Goal: Information Seeking & Learning: Learn about a topic

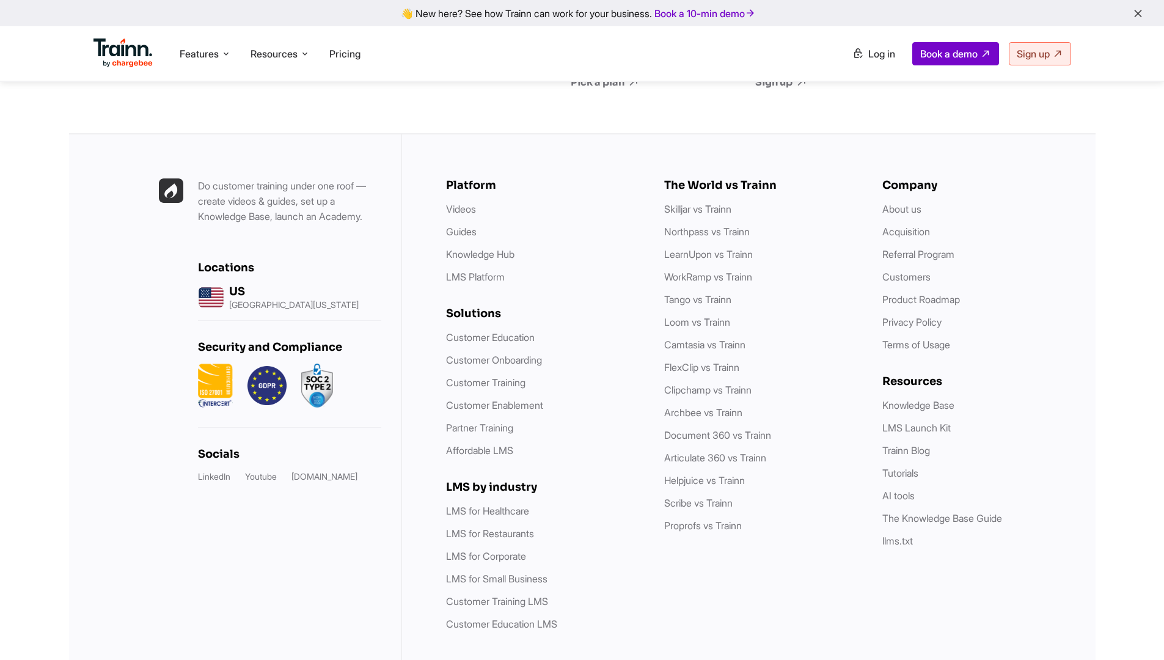
scroll to position [3458, 0]
click at [329, 51] on li "Pricing" at bounding box center [345, 53] width 41 height 23
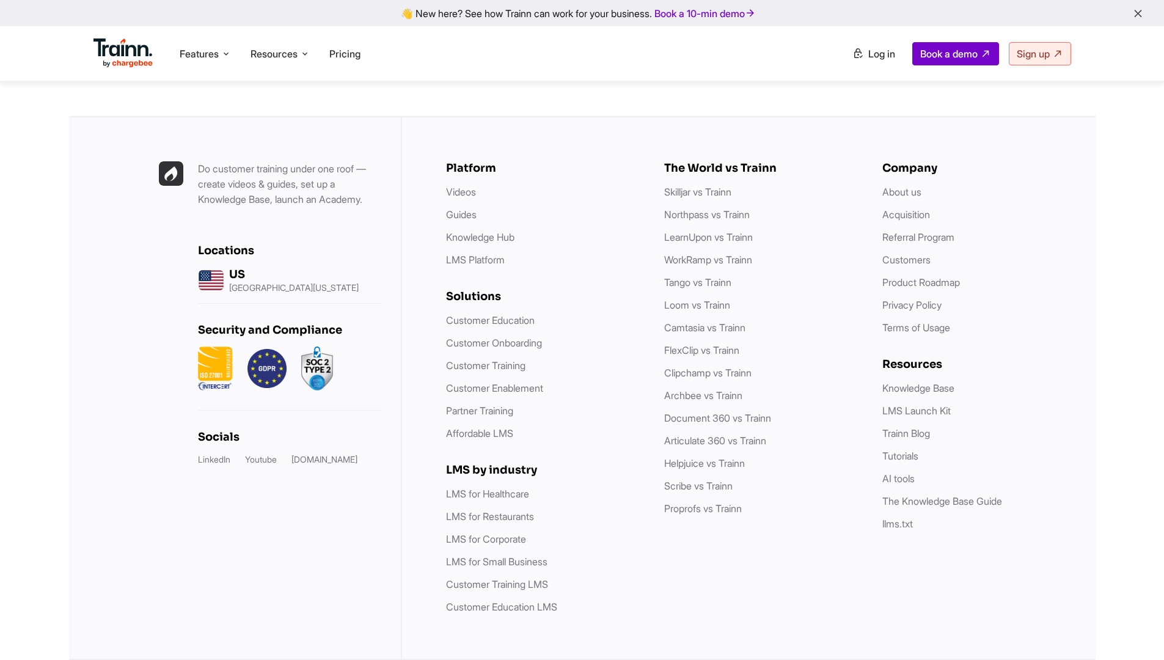
scroll to position [3432, 0]
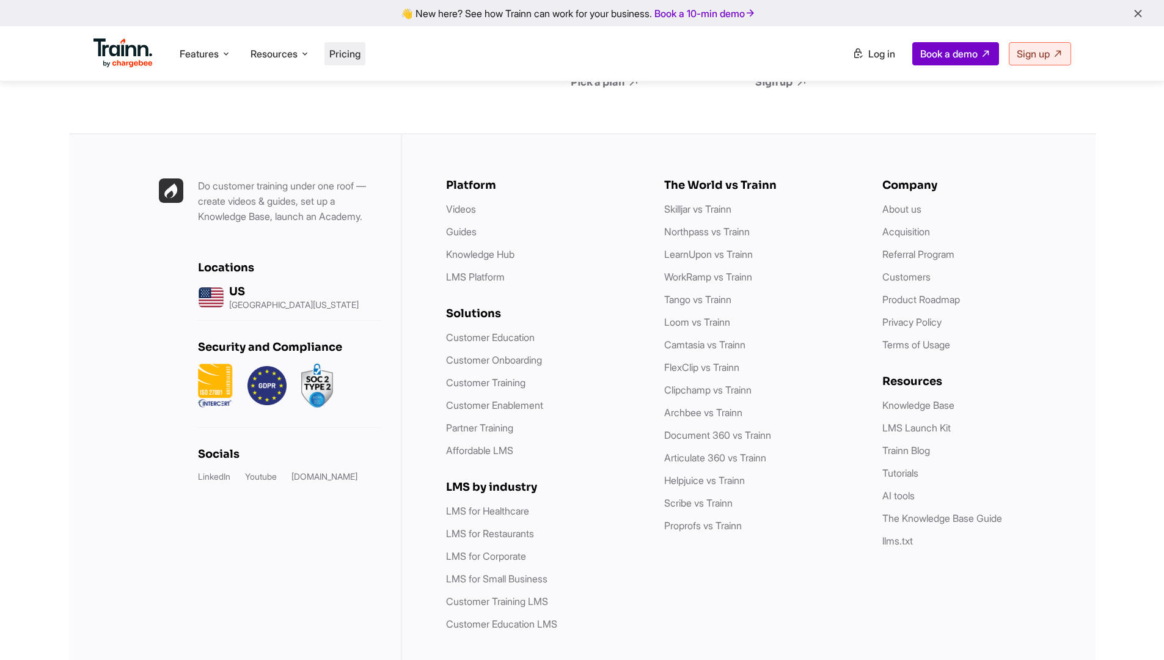
click at [361, 56] on span "Pricing" at bounding box center [344, 54] width 31 height 12
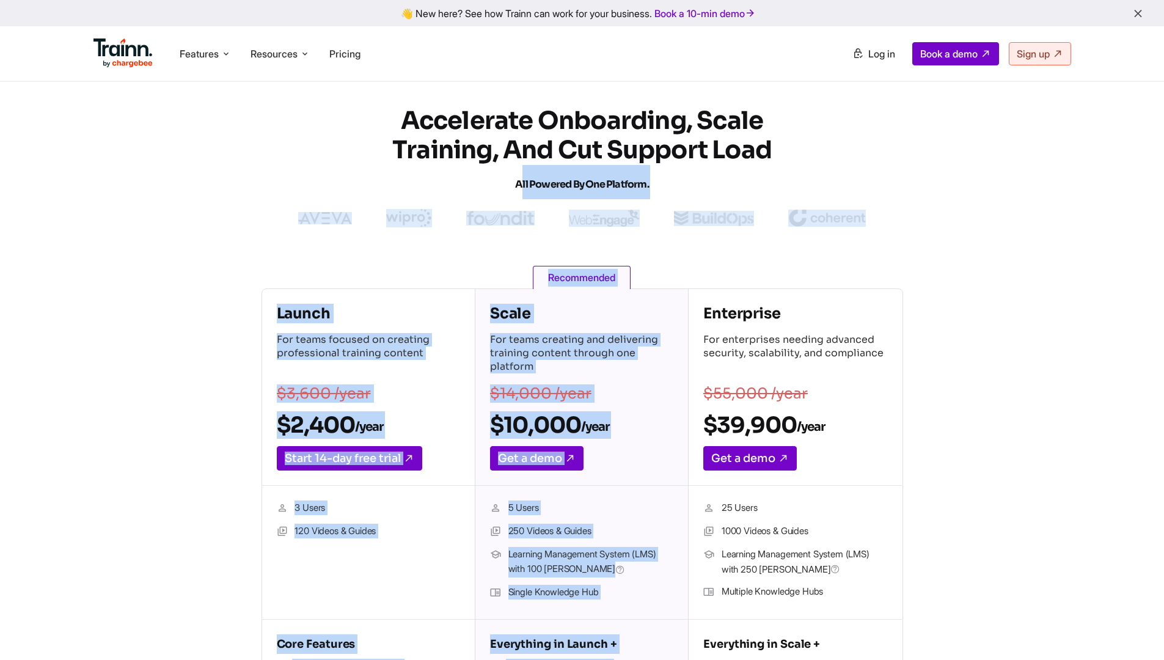
drag, startPoint x: 300, startPoint y: 189, endPoint x: 1016, endPoint y: 229, distance: 717.5
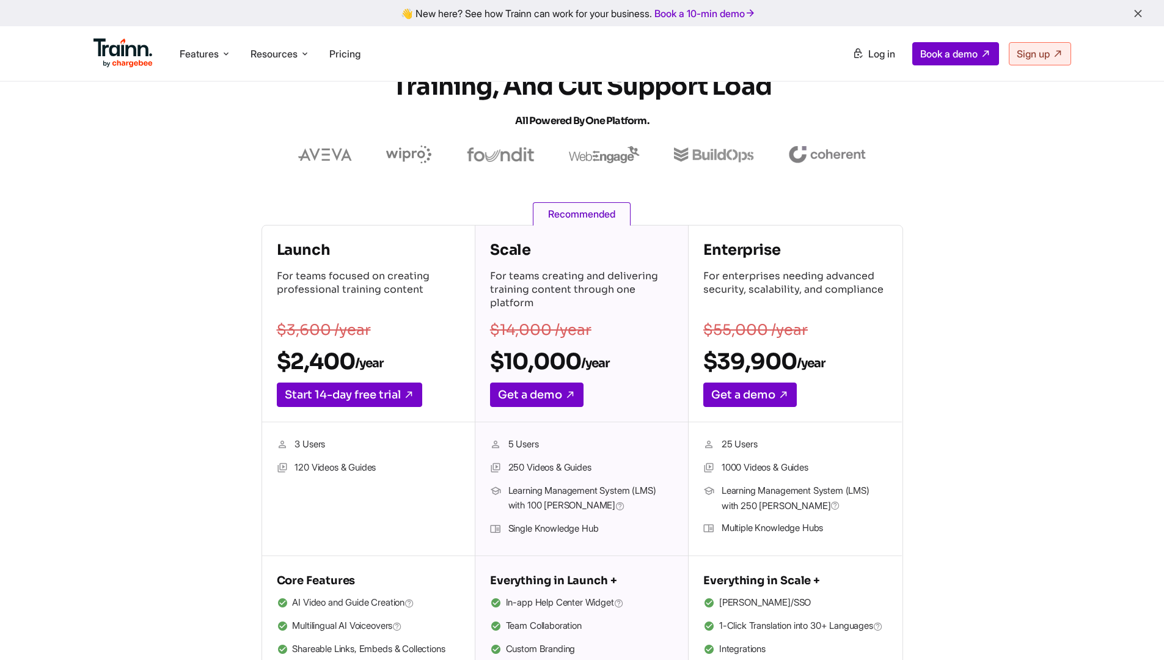
scroll to position [341, 0]
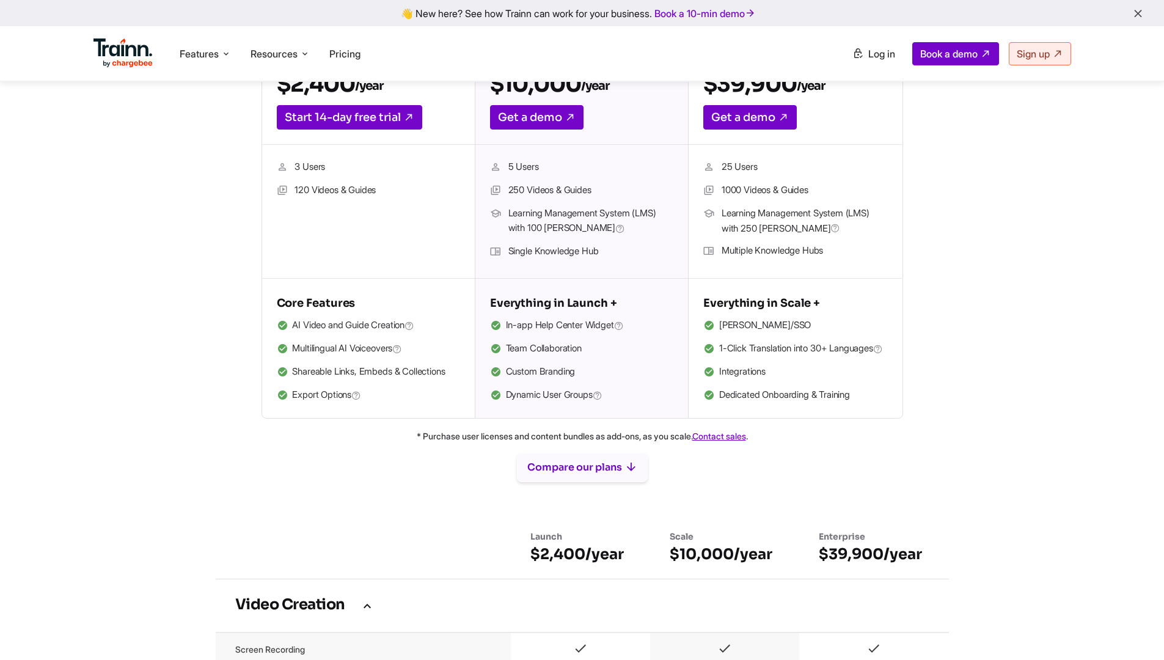
click at [615, 478] on button "Compare our plans" at bounding box center [582, 467] width 131 height 29
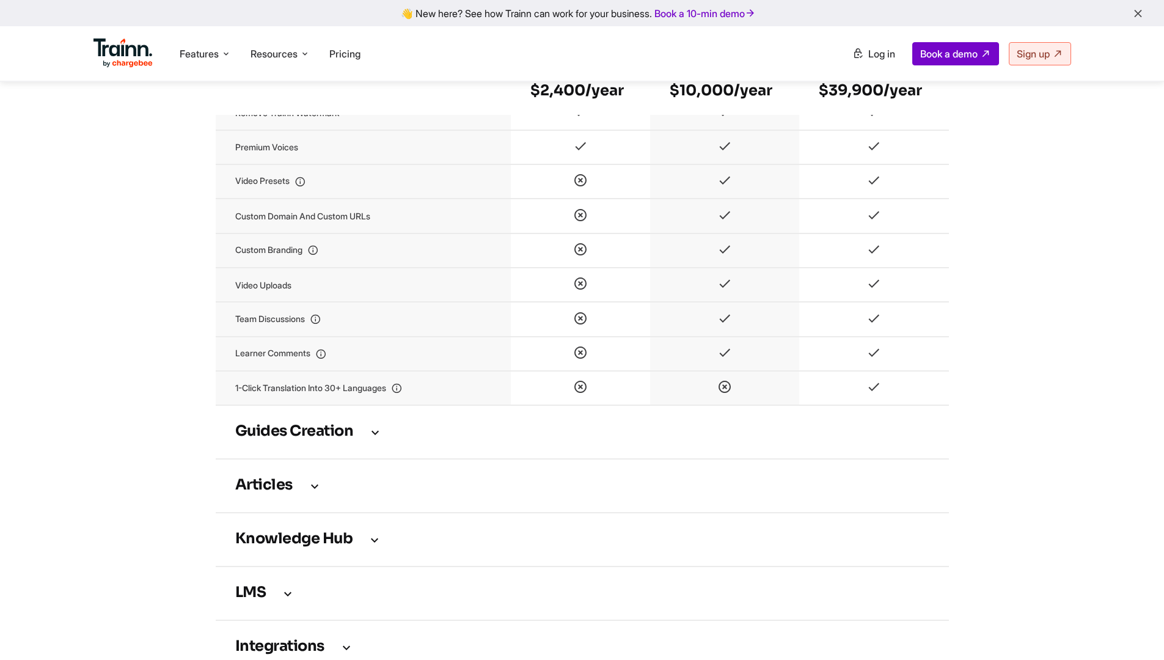
click at [471, 439] on h3 "Guides creation" at bounding box center [582, 431] width 694 height 13
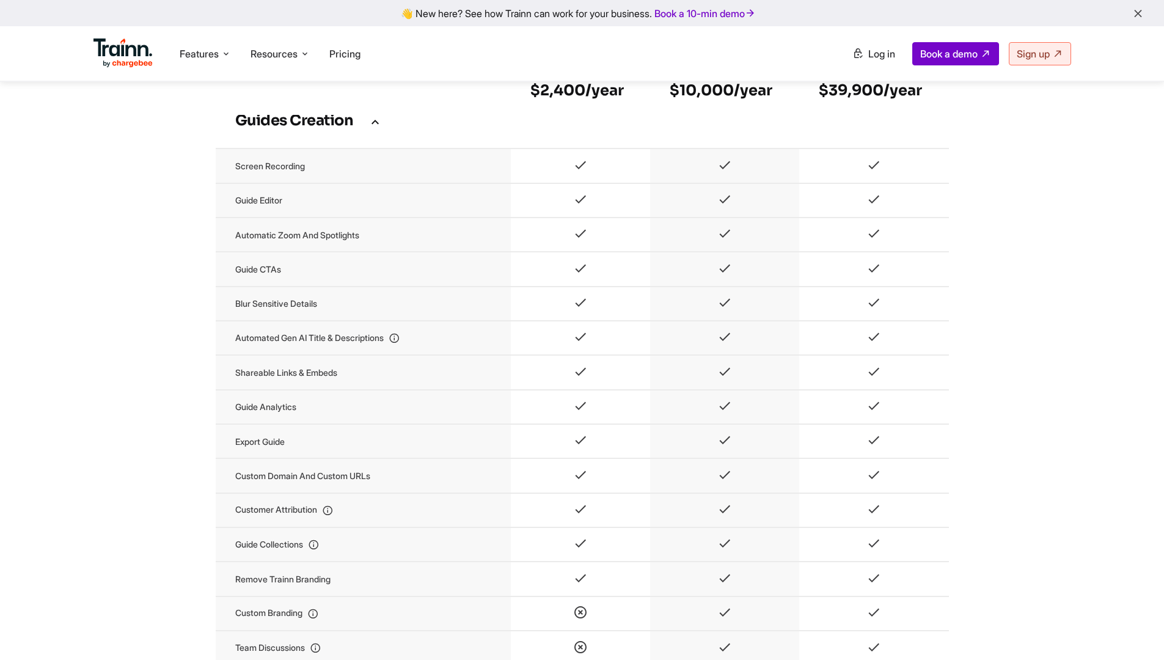
scroll to position [2223, 0]
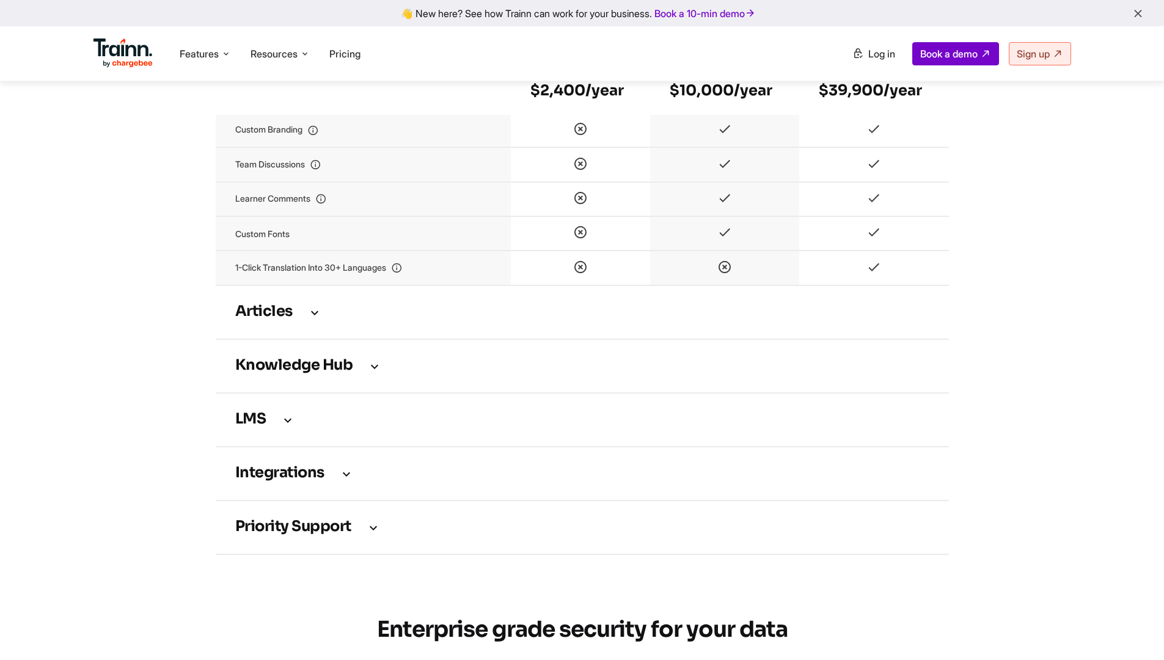
click at [466, 360] on td "Knowledge Hub" at bounding box center [582, 366] width 733 height 54
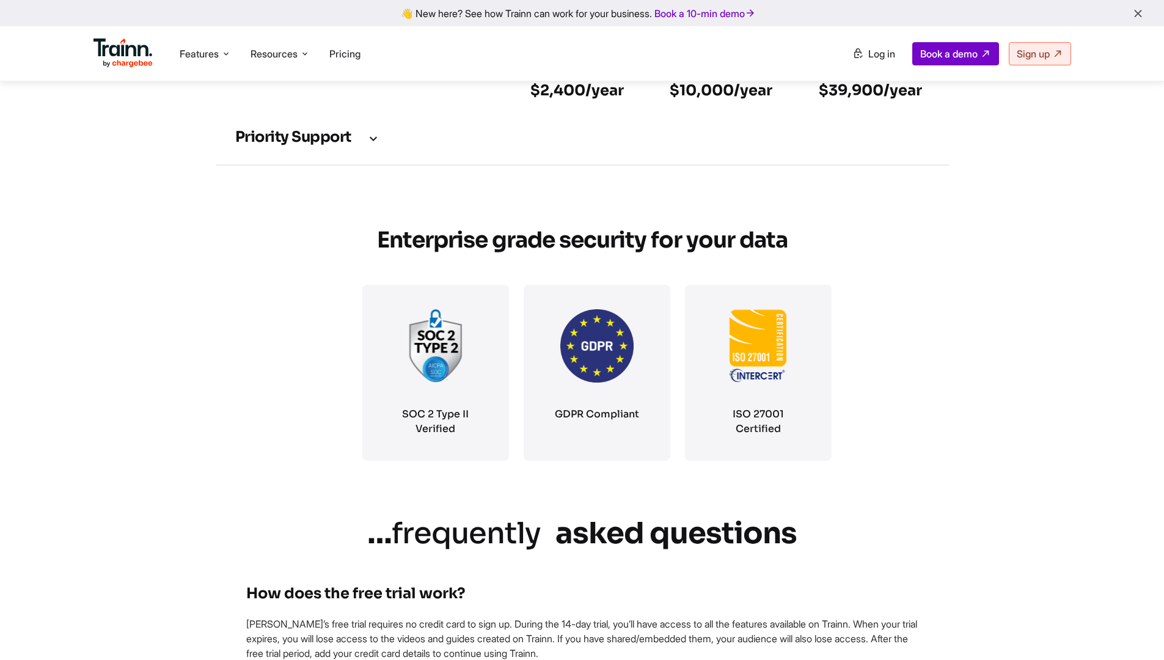
scroll to position [2622, 0]
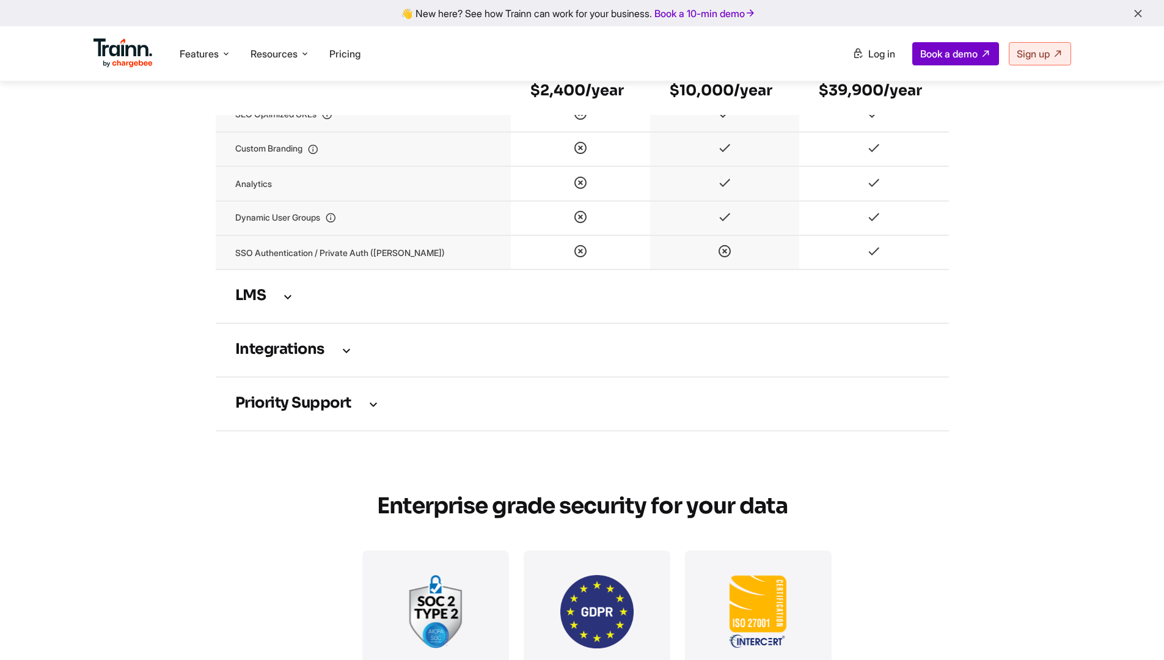
click at [425, 357] on h3 "Integrations" at bounding box center [582, 350] width 694 height 13
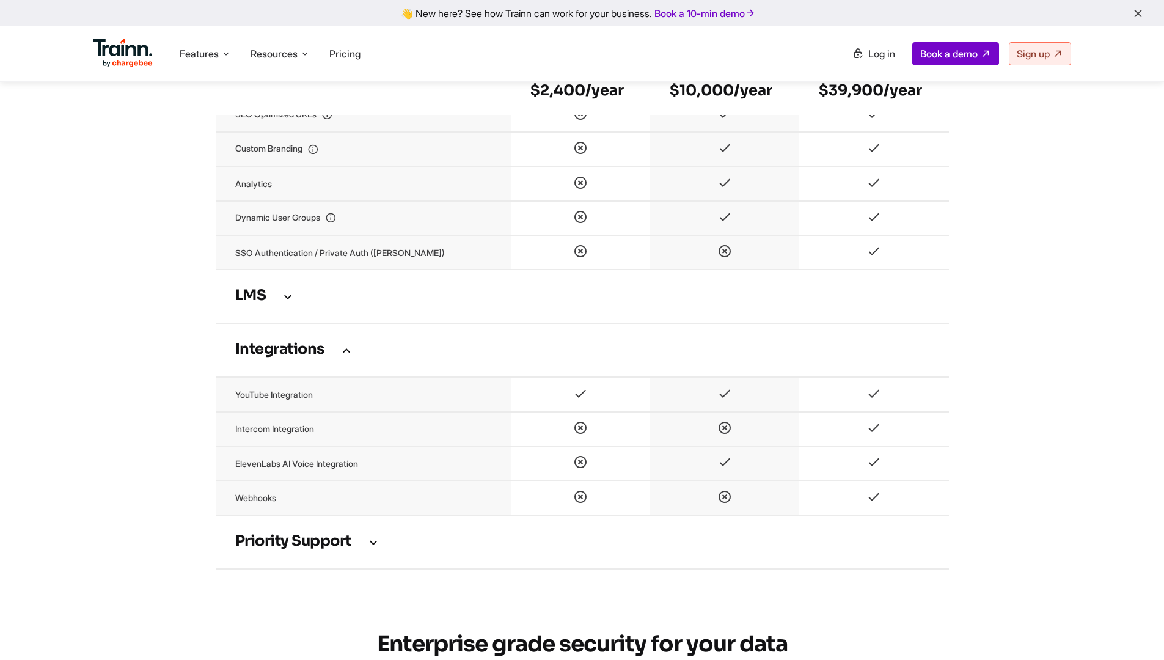
click at [400, 541] on td "Priority support" at bounding box center [582, 542] width 733 height 54
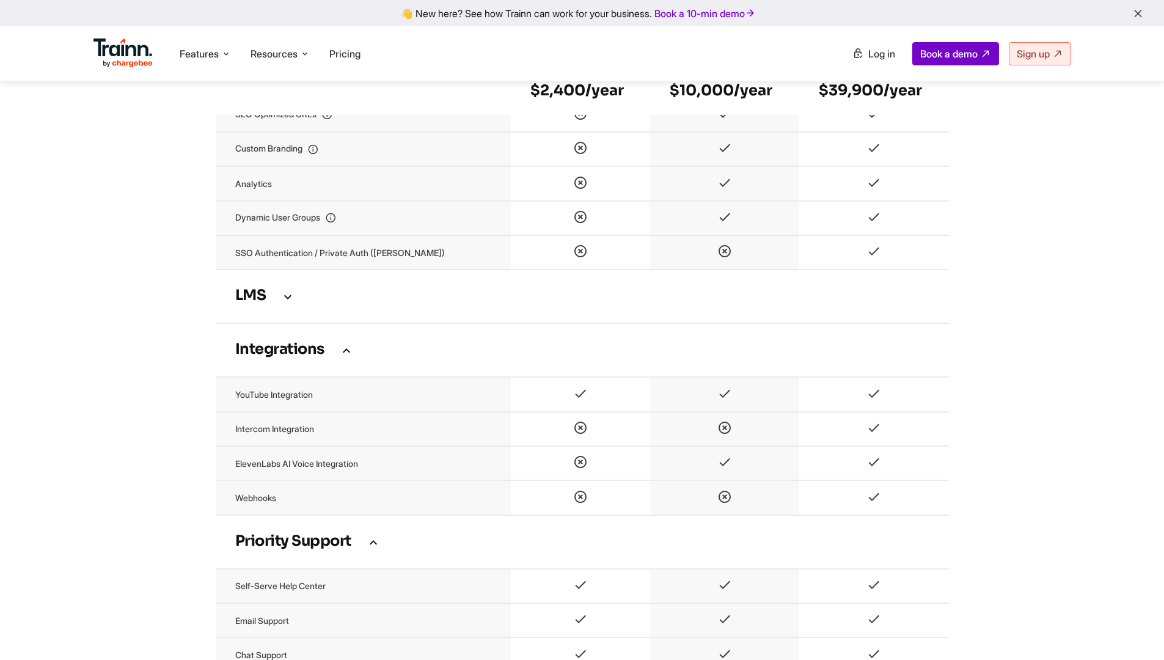
click at [384, 320] on td "LMS" at bounding box center [582, 297] width 733 height 54
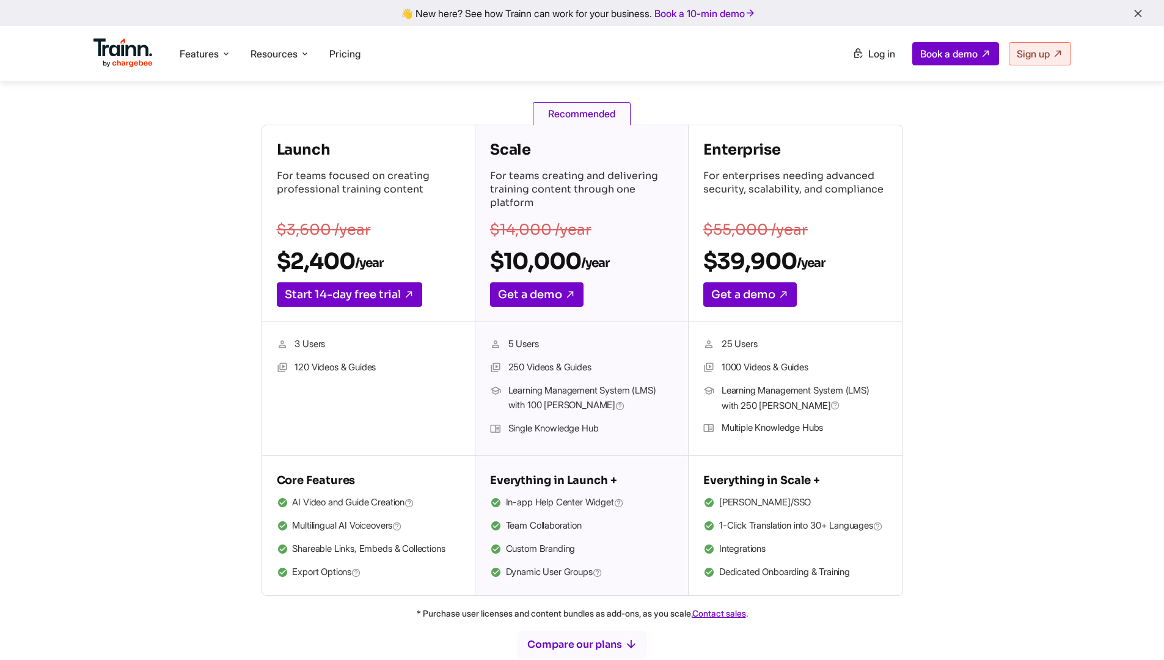
scroll to position [0, 0]
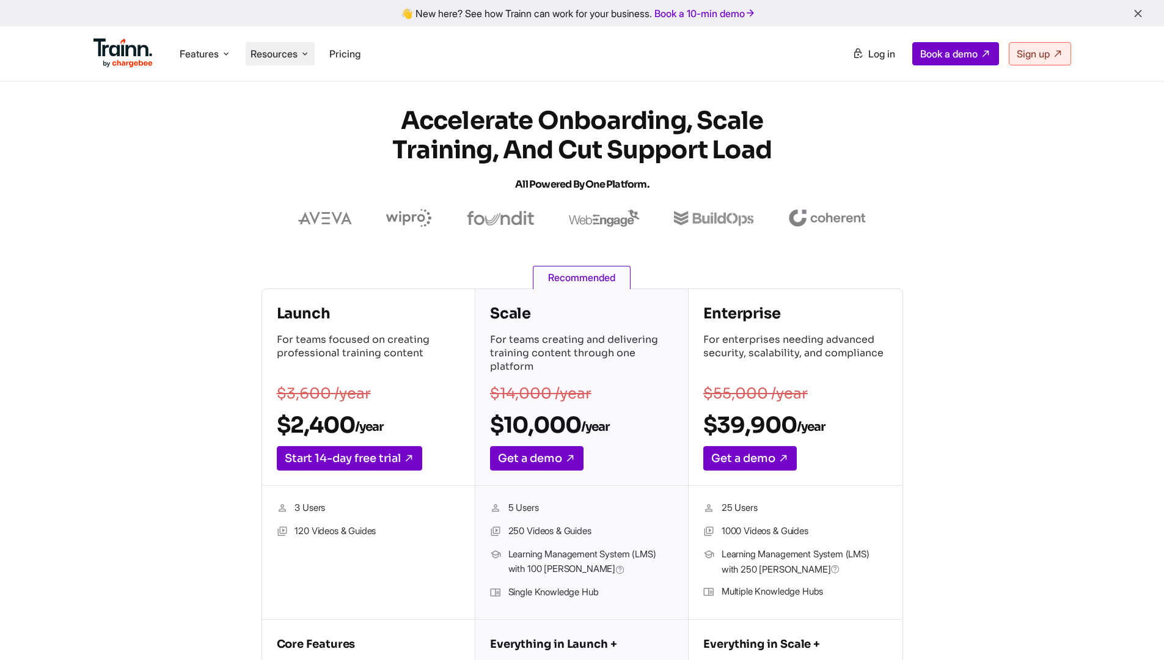
click at [261, 43] on li "Resources Resources Trainn Help Center Help videos to get you started. Trainn B…" at bounding box center [280, 53] width 69 height 23
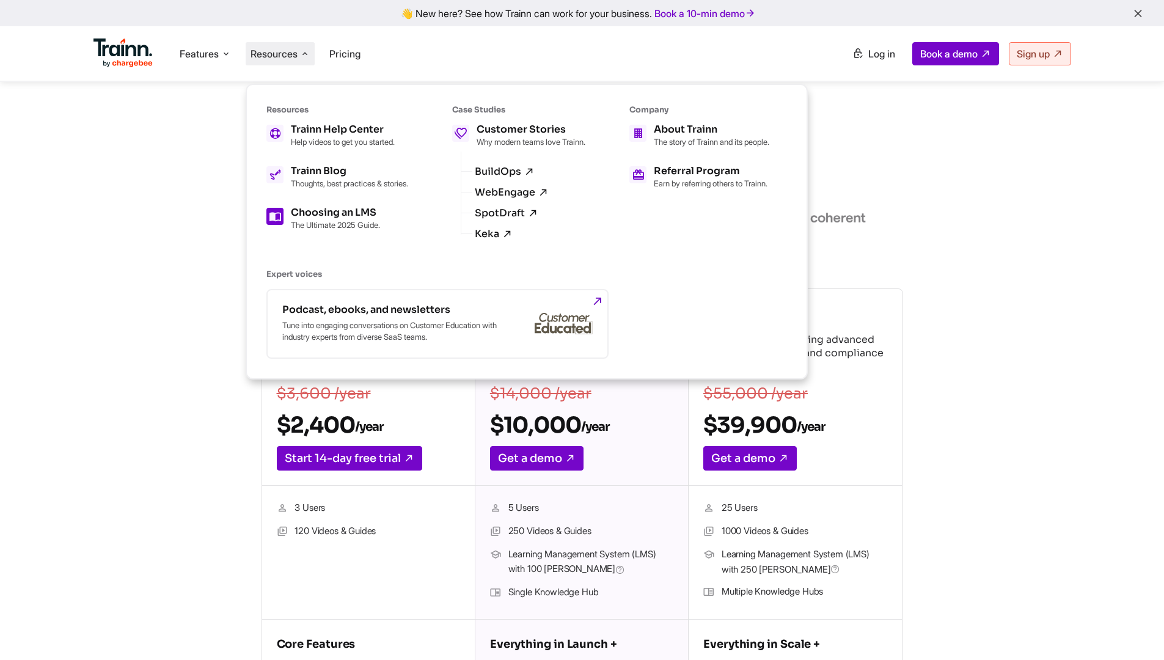
click at [318, 230] on p "The Ultimate 2025 Guide." at bounding box center [335, 225] width 89 height 10
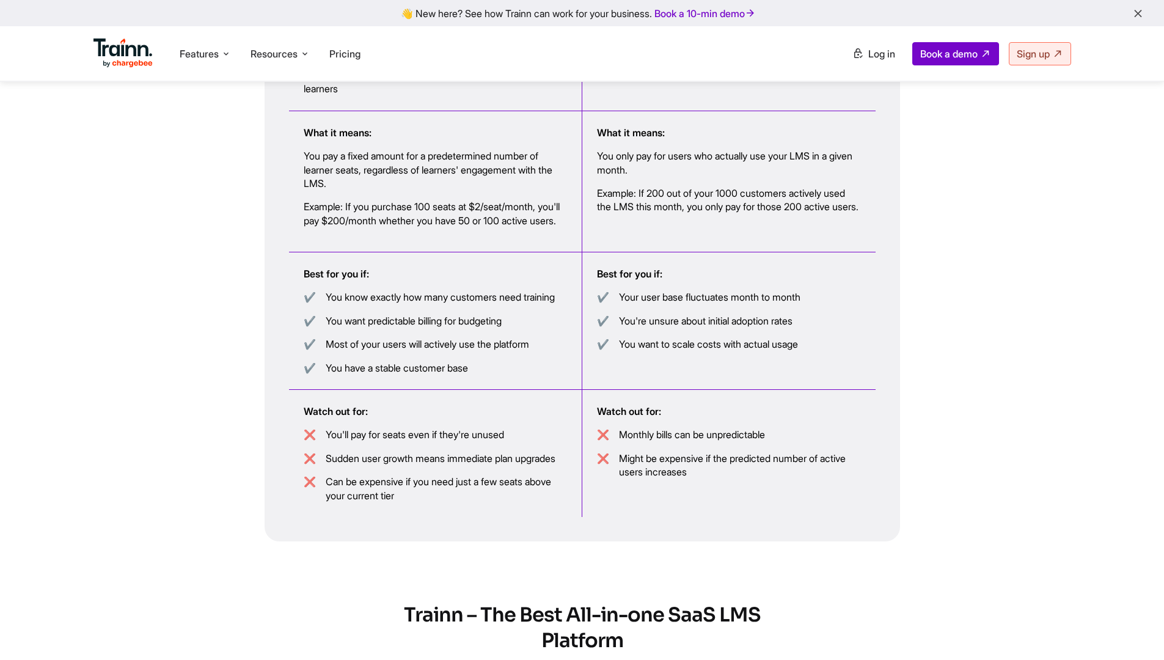
scroll to position [2622, 0]
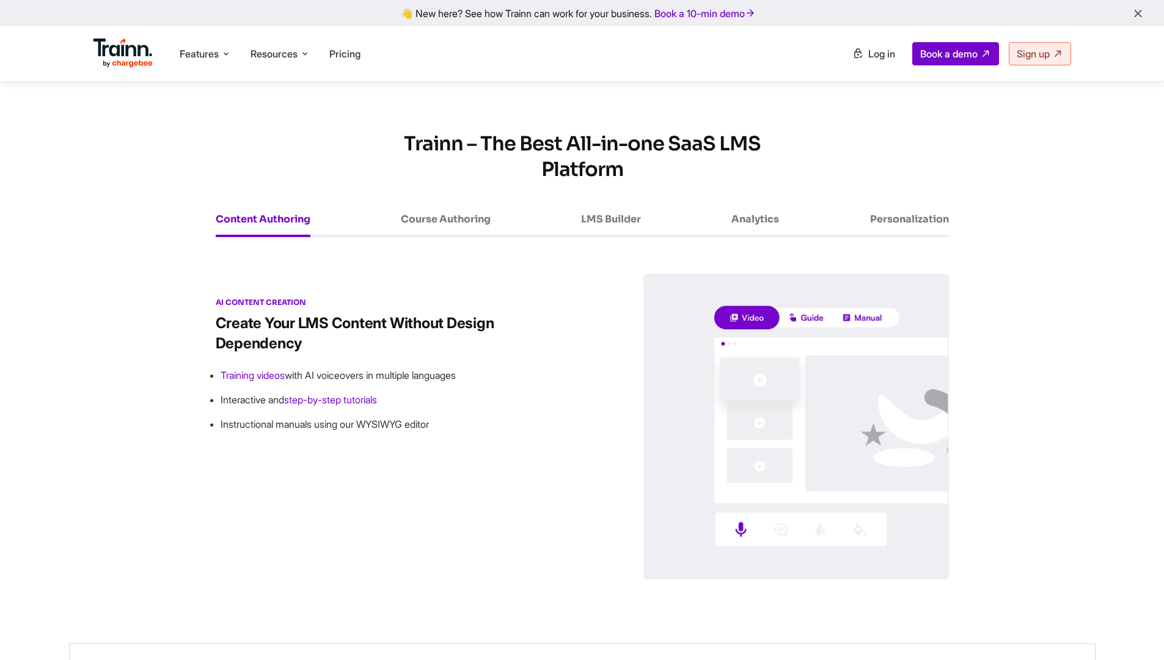
click at [422, 237] on div "Course Authoring" at bounding box center [446, 225] width 90 height 23
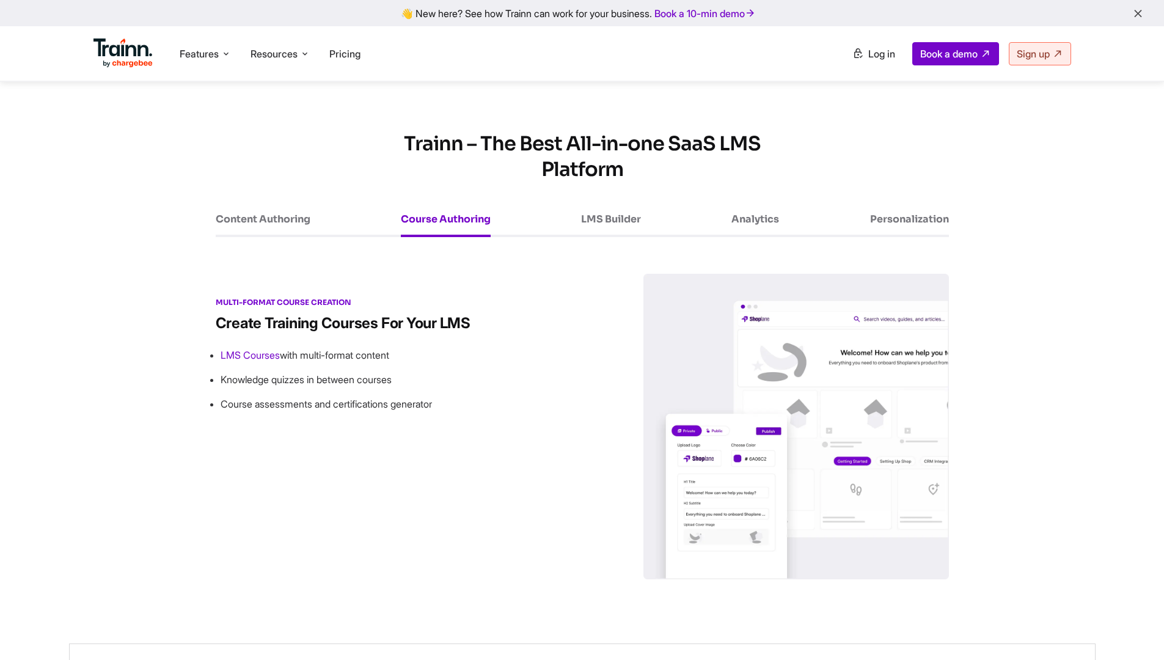
click at [589, 237] on div "LMS Builder" at bounding box center [611, 225] width 60 height 23
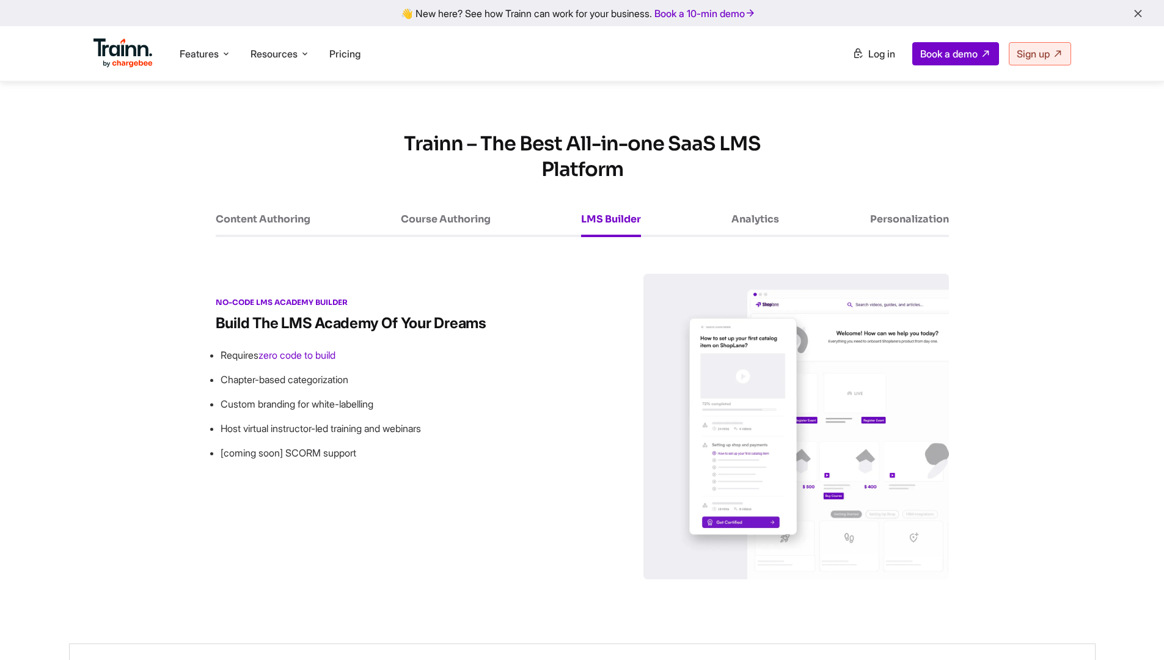
click at [728, 237] on div "Content Authoring Course Authoring LMS Builder Analytics Personalization" at bounding box center [582, 224] width 733 height 26
click at [889, 237] on div "Personalization" at bounding box center [909, 225] width 79 height 23
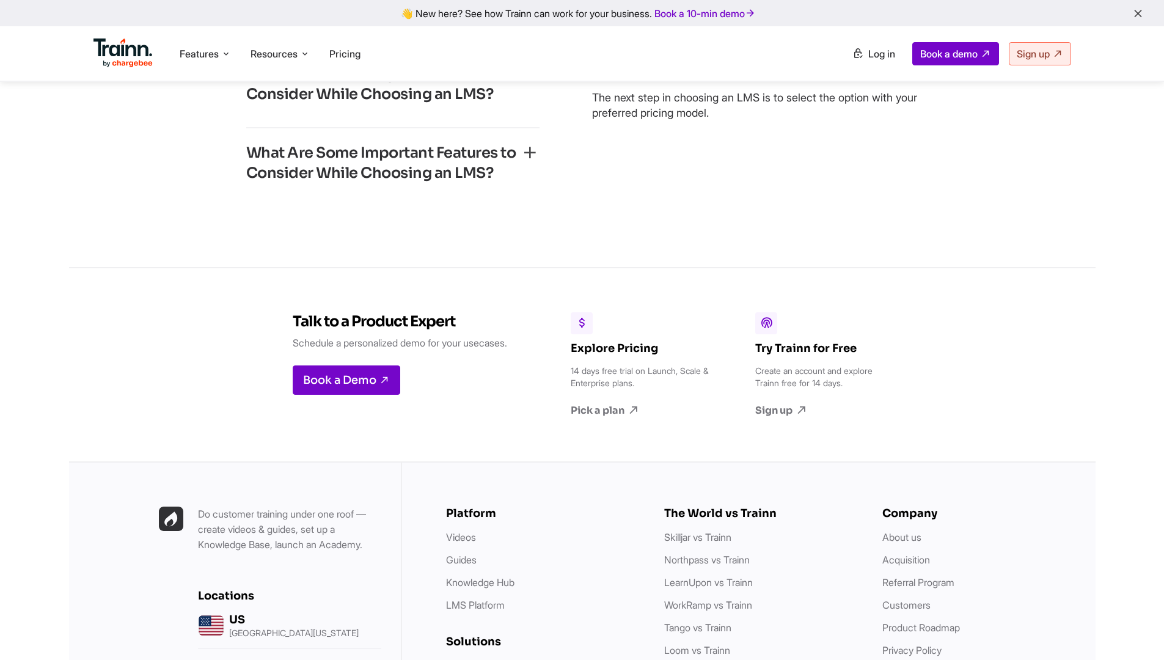
scroll to position [4400, 0]
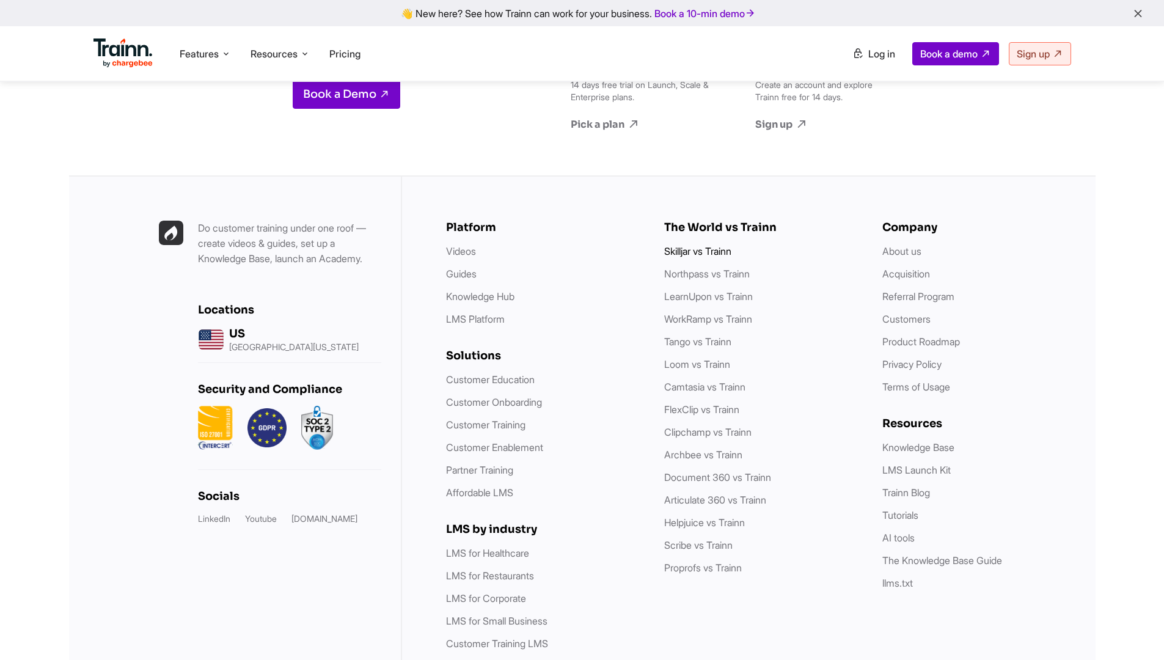
click at [690, 257] on link "Skilljar vs Trainn" at bounding box center [697, 251] width 67 height 12
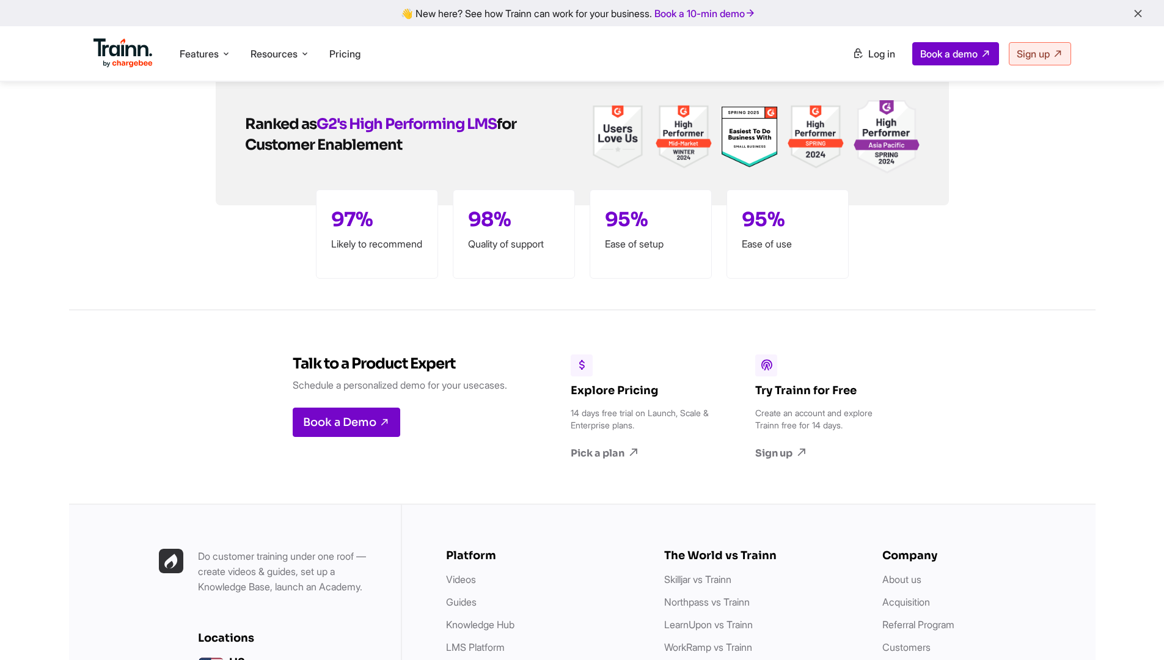
scroll to position [5554, 0]
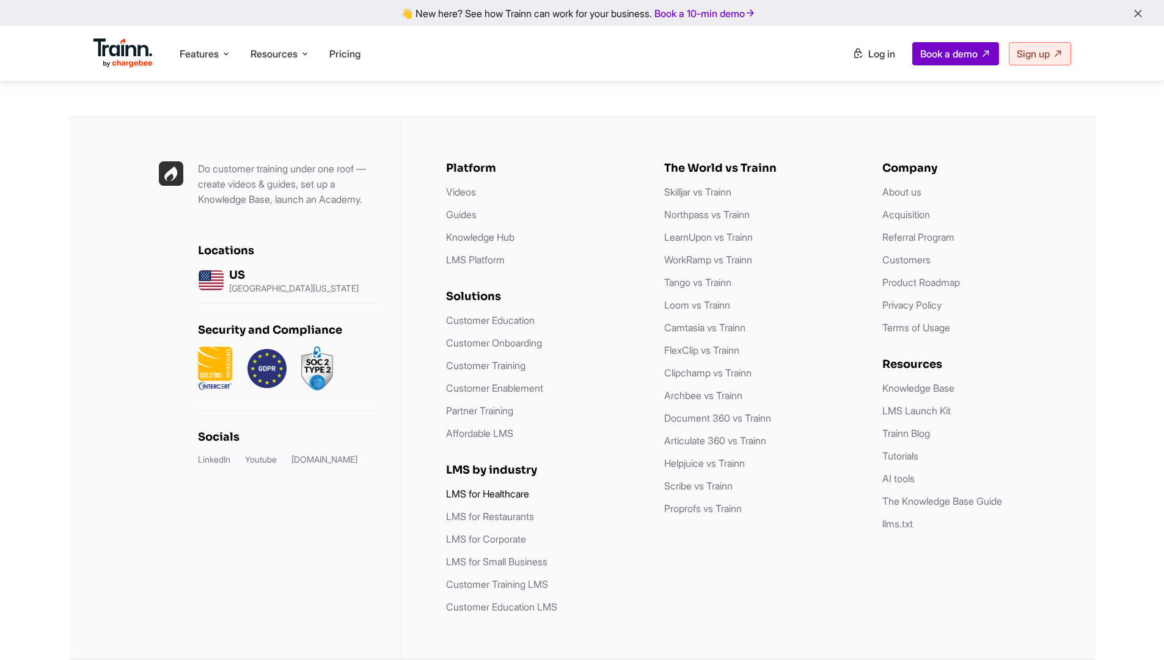
click at [509, 494] on link "LMS for Healthcare" at bounding box center [487, 494] width 83 height 12
click at [502, 439] on link "Affordable LMS" at bounding box center [479, 433] width 67 height 12
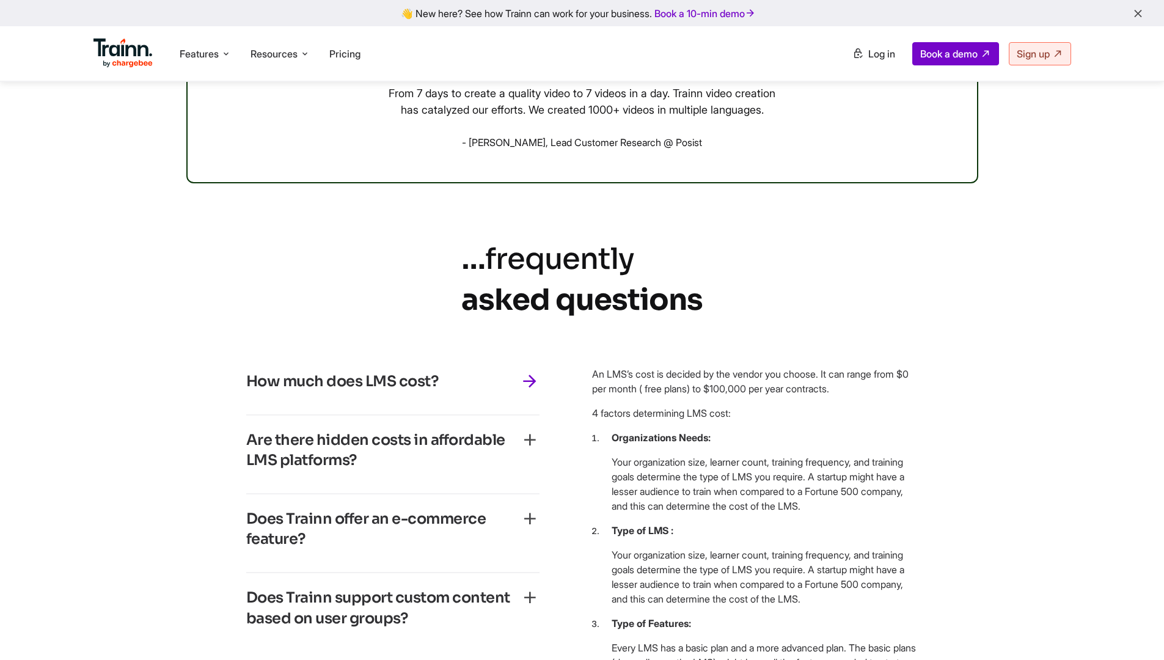
scroll to position [3356, 0]
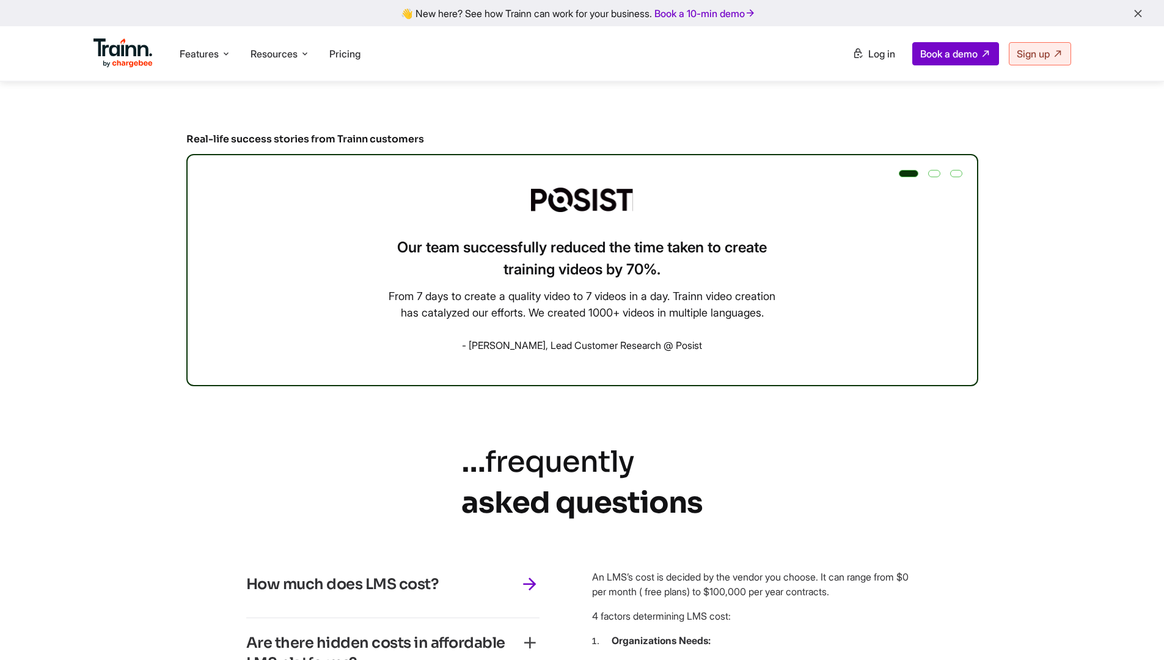
click at [940, 177] on div at bounding box center [934, 173] width 12 height 7
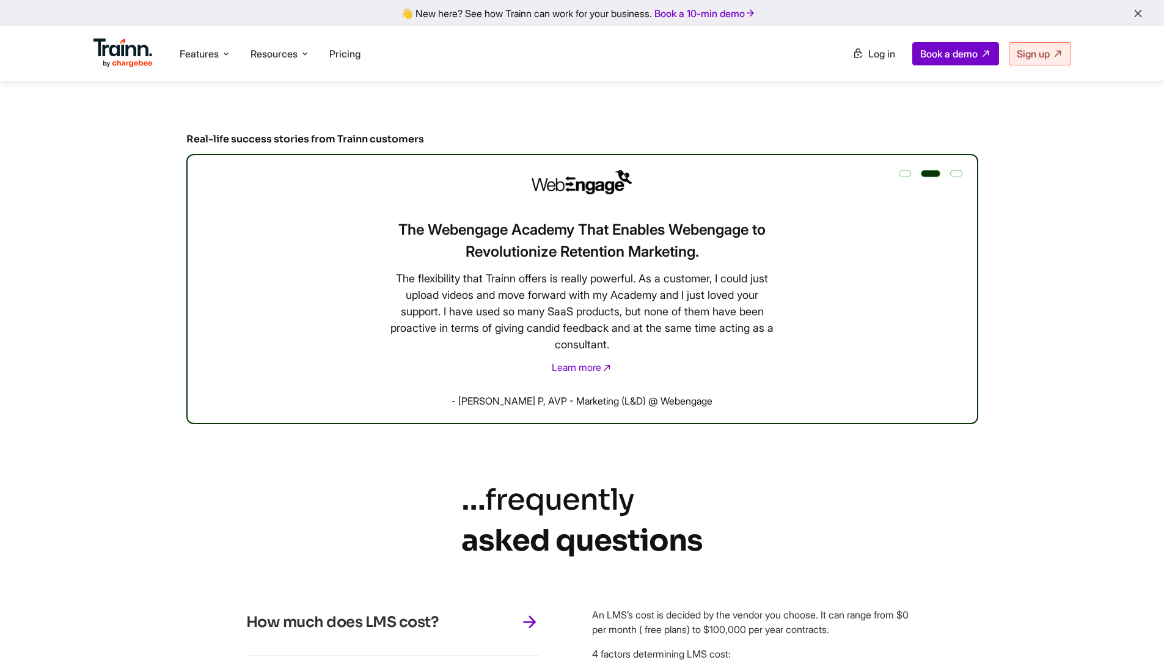
click at [956, 177] on div at bounding box center [956, 173] width 12 height 7
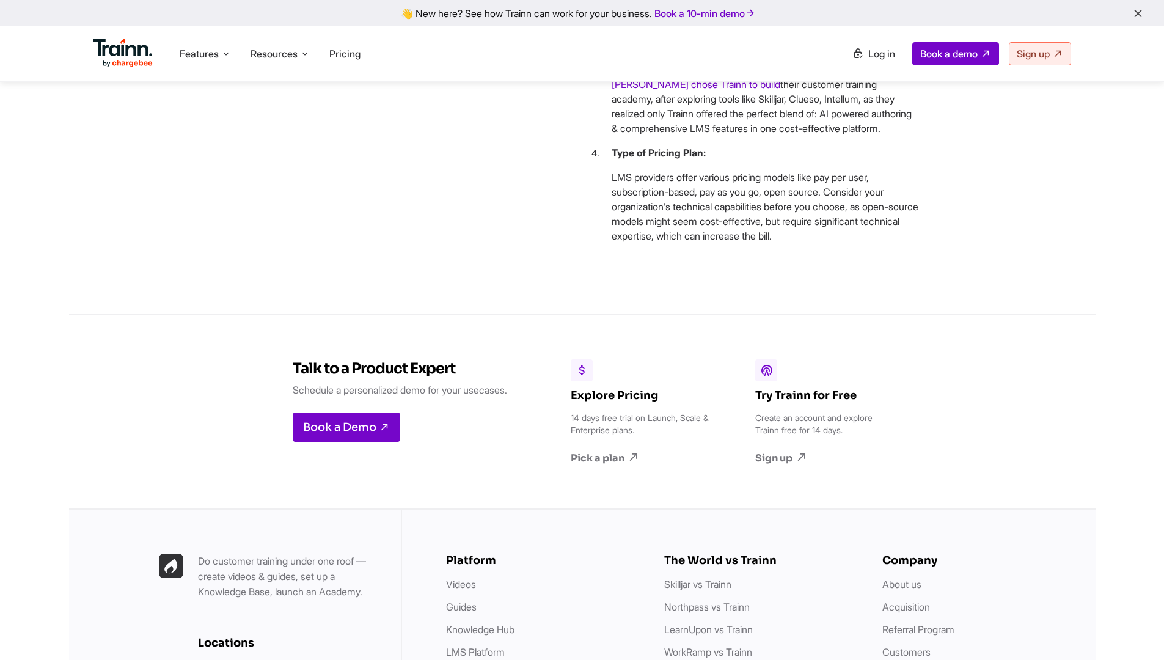
scroll to position [3854, 0]
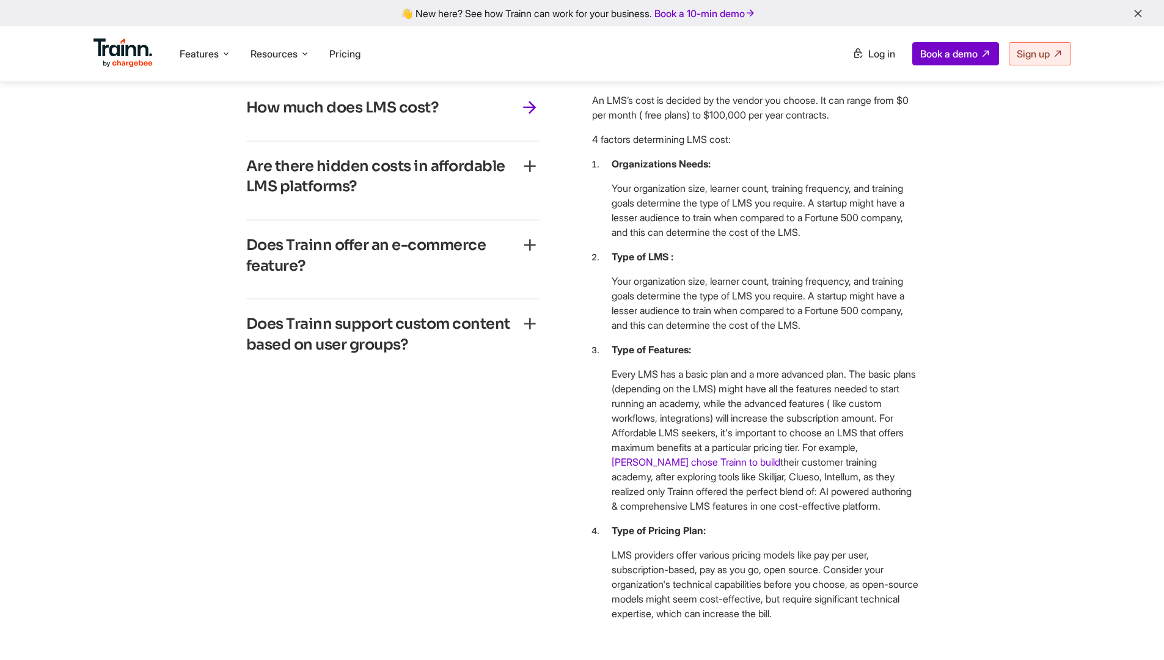
click at [416, 355] on h3 "Does Trainn support custom content based on user groups?" at bounding box center [383, 334] width 274 height 41
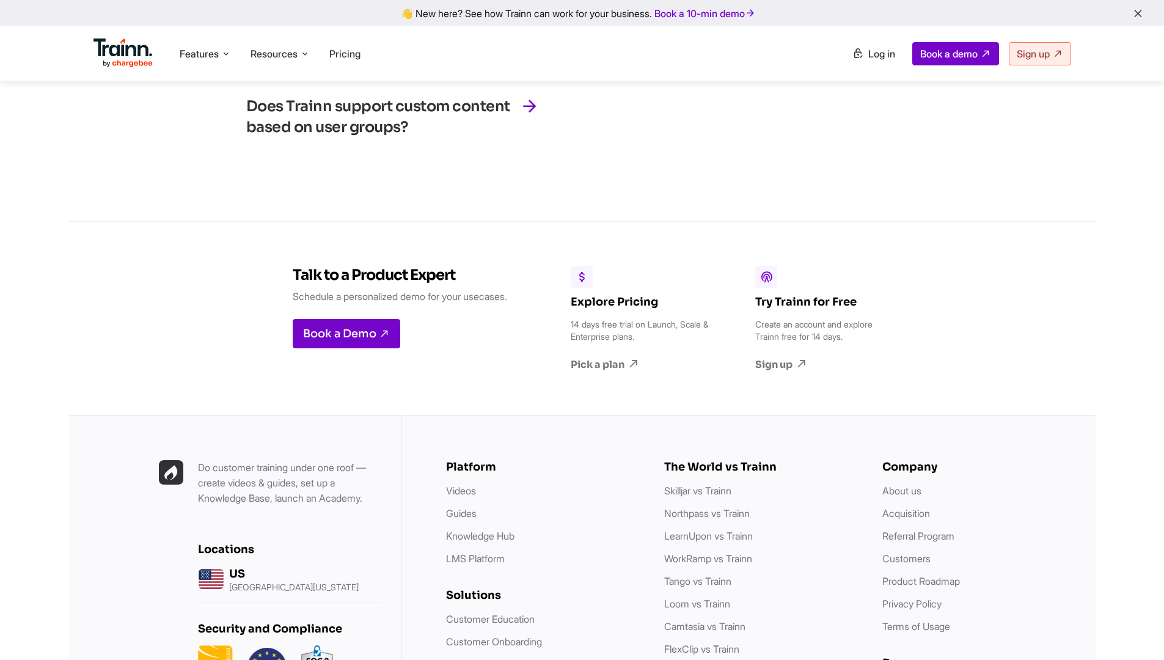
scroll to position [3814, 0]
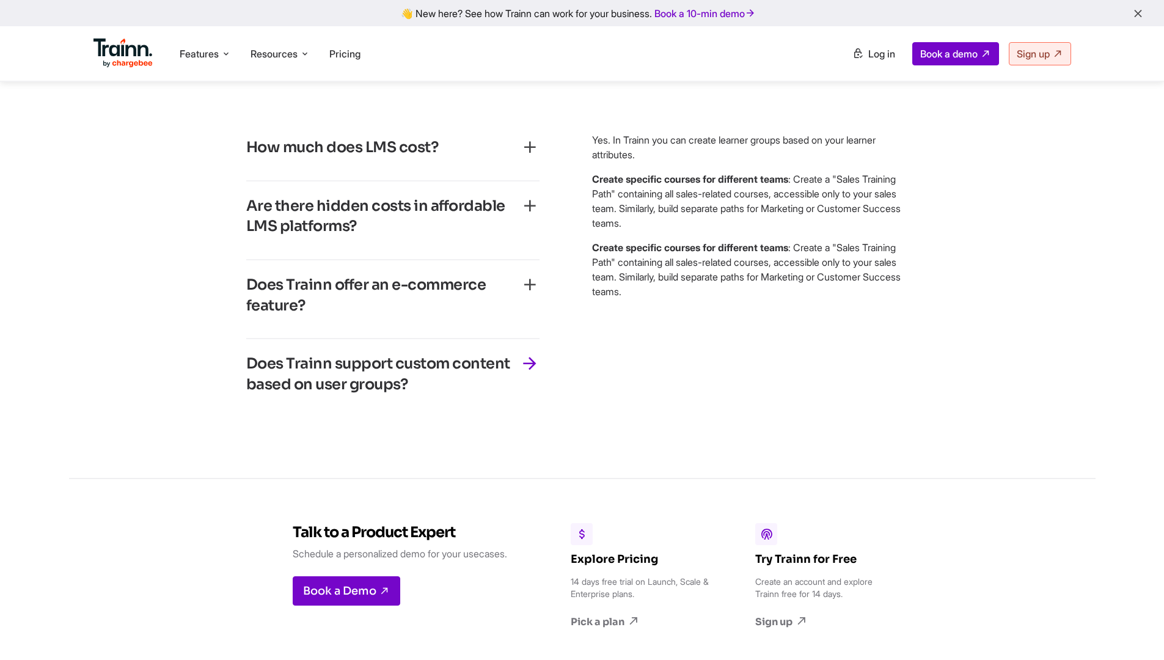
click at [380, 260] on div "Are there hidden costs in affordable LMS platforms? Yes. When selecting an LMS,…" at bounding box center [392, 221] width 293 height 79
click at [385, 237] on h3 "Are there hidden costs in affordable LMS platforms?" at bounding box center [383, 216] width 274 height 41
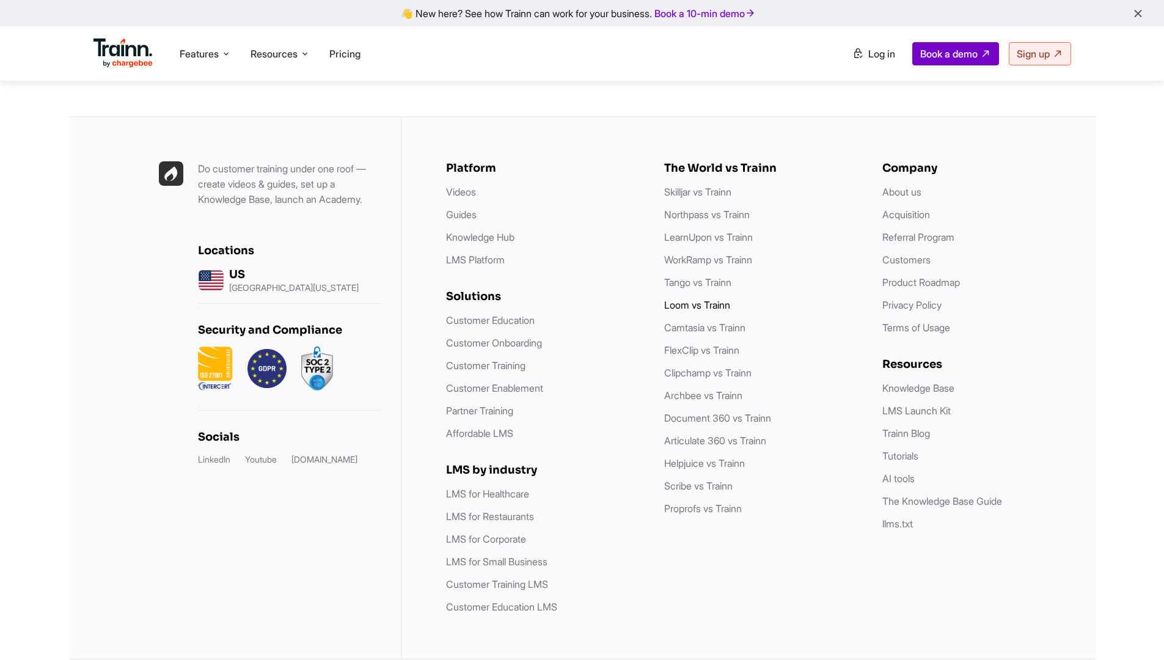
scroll to position [4655, 0]
click at [711, 309] on link "Loom vs Trainn" at bounding box center [697, 305] width 66 height 12
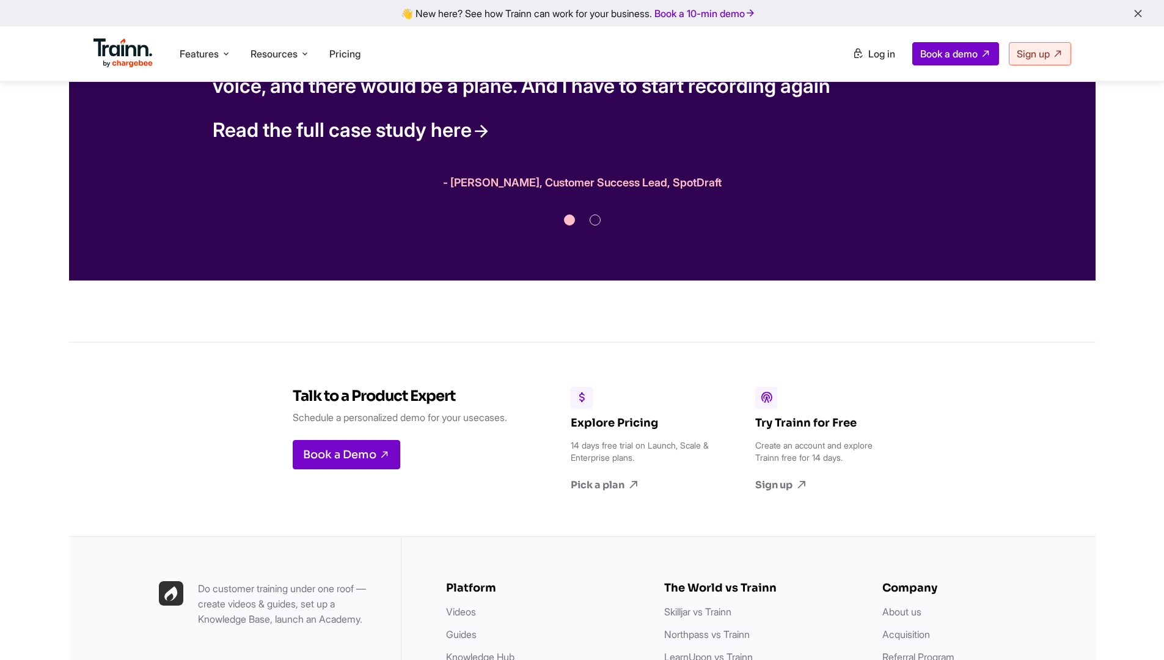
scroll to position [4711, 0]
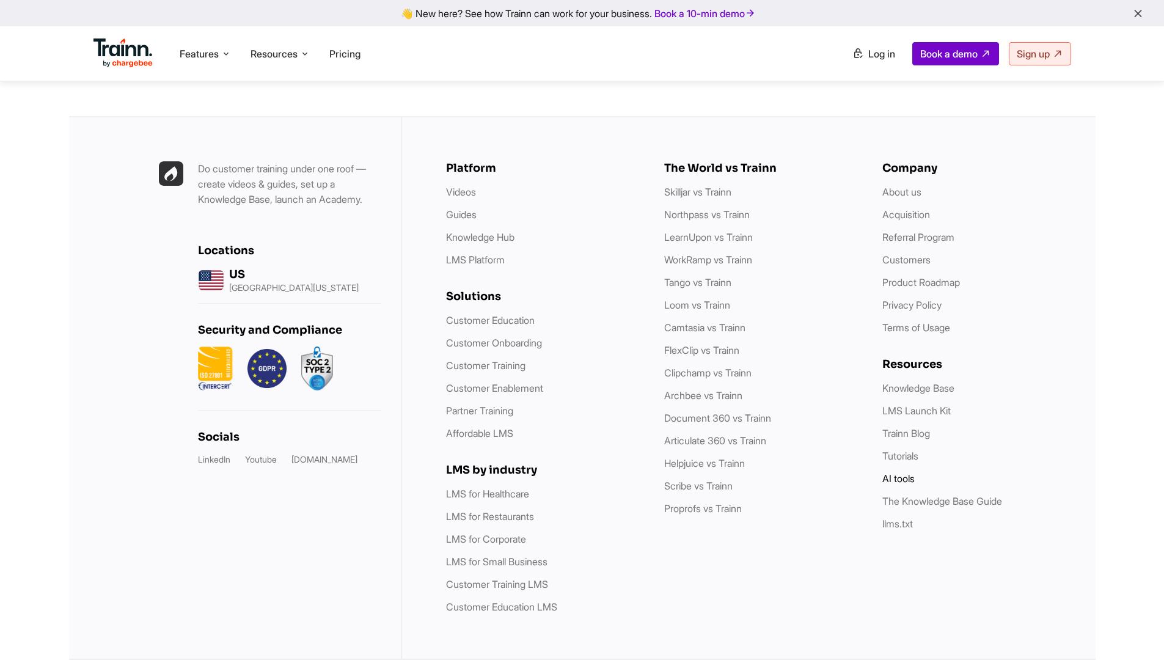
click at [890, 479] on link "AI tools" at bounding box center [899, 478] width 32 height 12
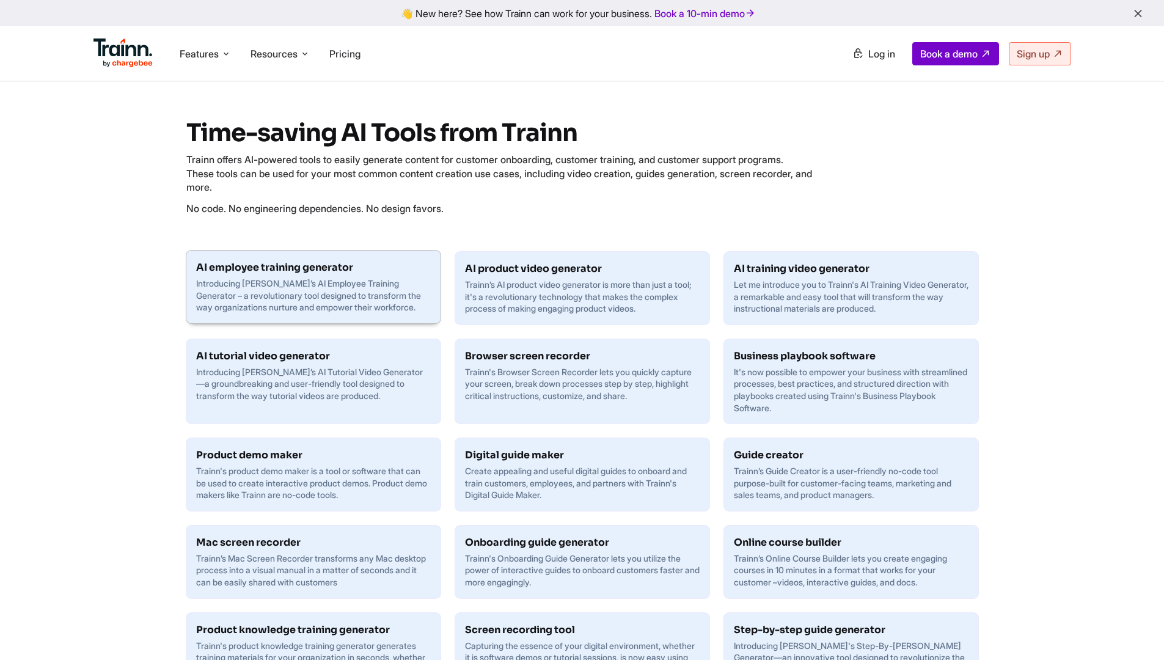
click at [359, 284] on p "Introducing [PERSON_NAME]’s AI Employee Training Generator – a revolutionary to…" at bounding box center [313, 296] width 235 height 36
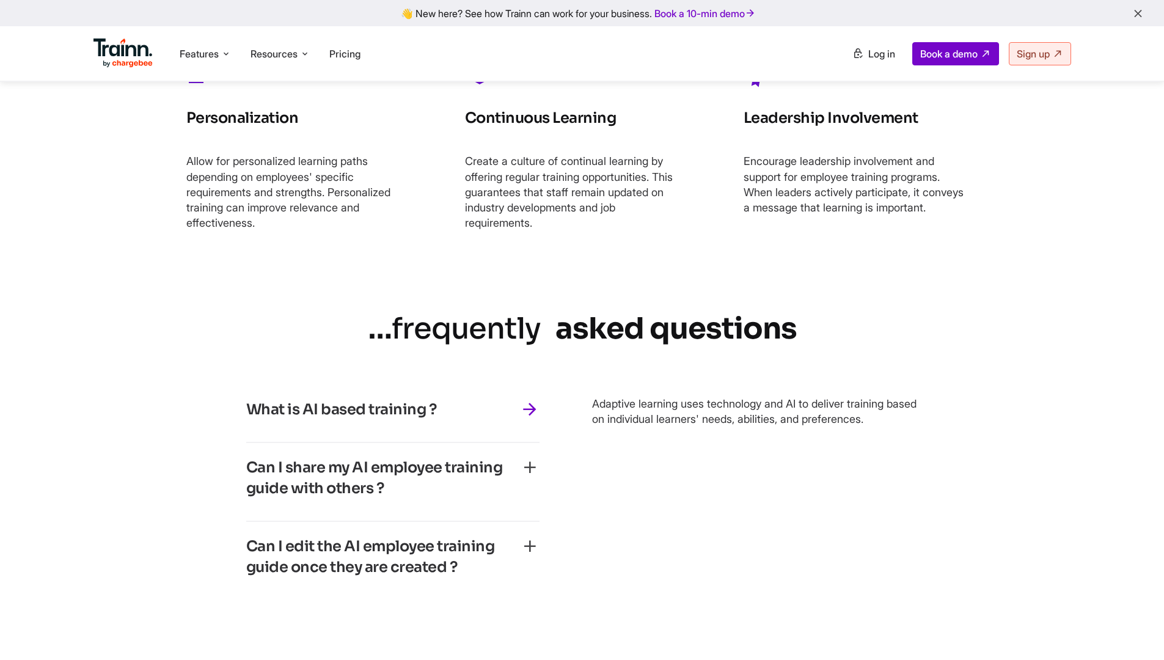
scroll to position [2704, 0]
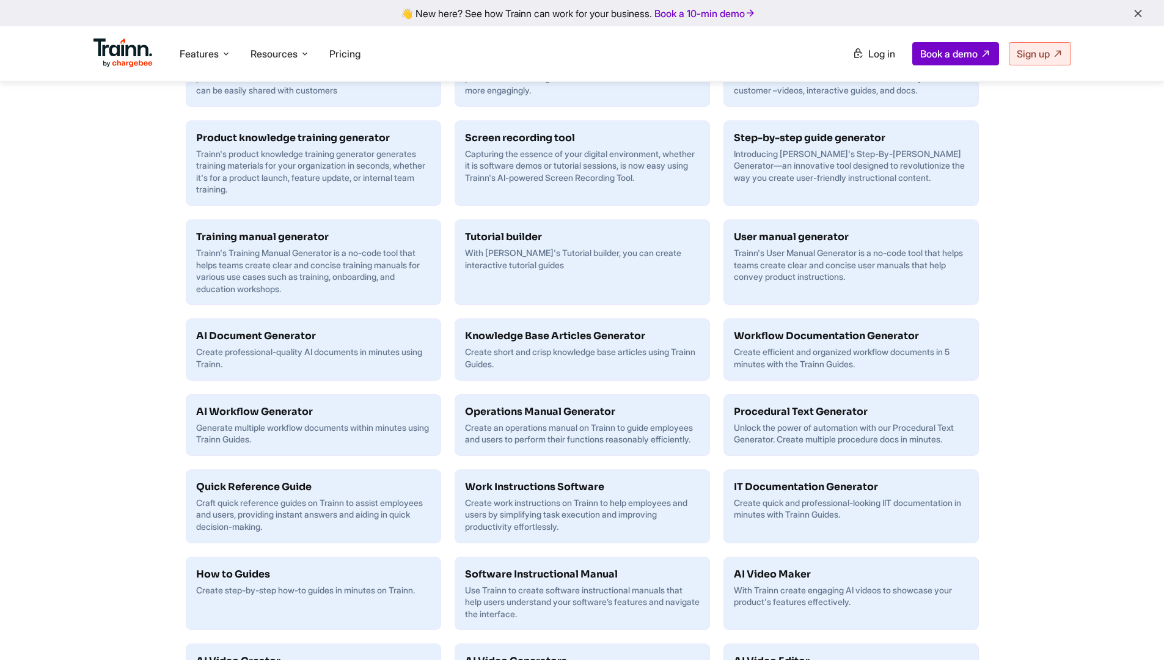
scroll to position [980, 0]
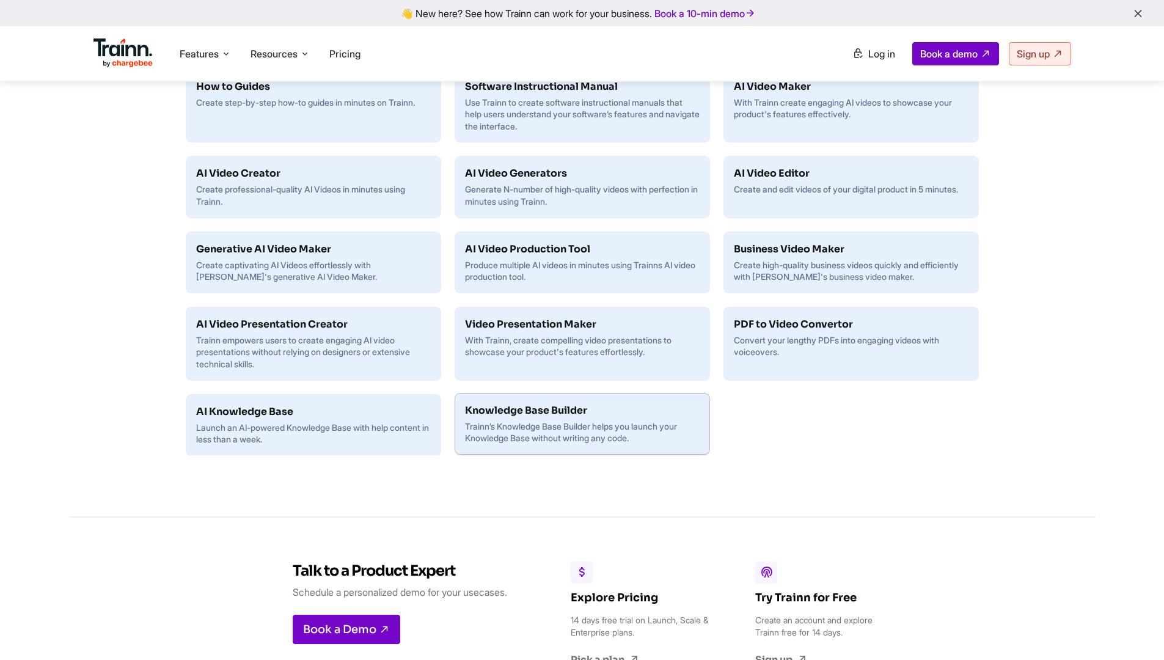
click at [587, 432] on p "Trainn’s Knowledge Base Builder helps you launch your Knowledge Base without wr…" at bounding box center [582, 433] width 235 height 24
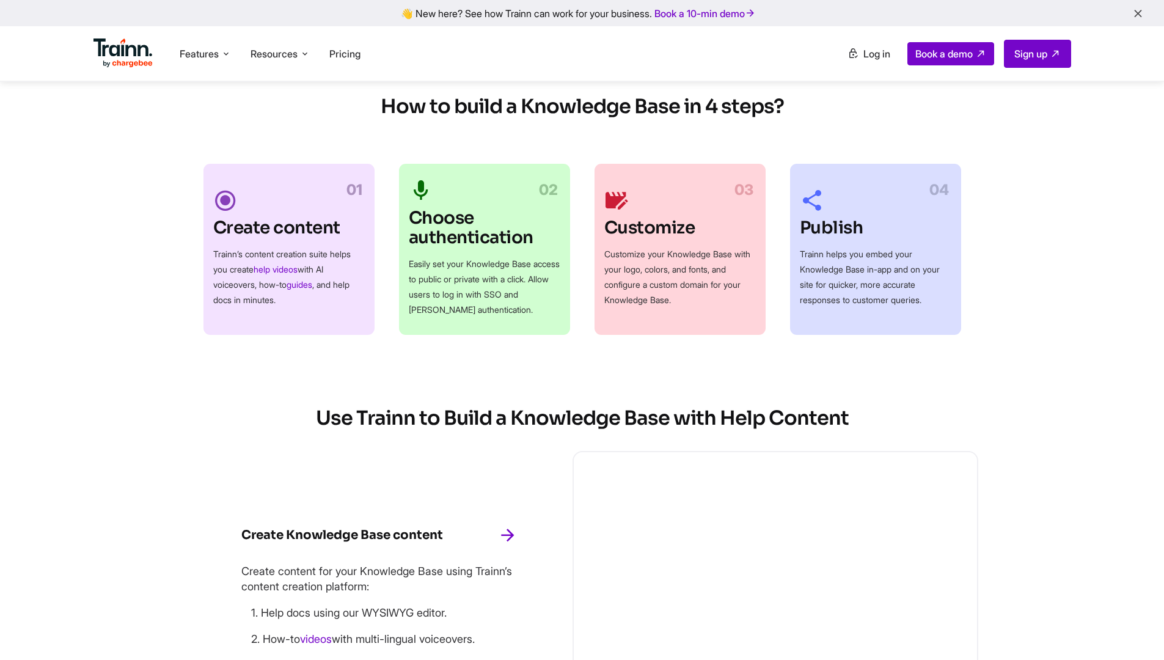
scroll to position [697, 0]
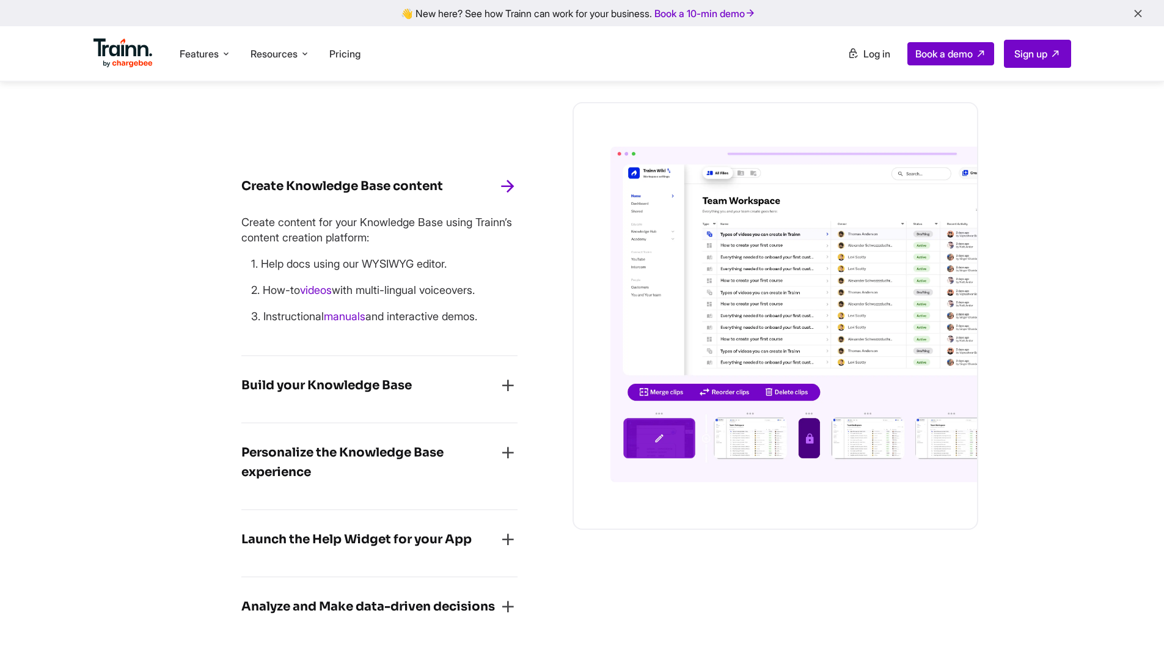
click at [780, 394] on img at bounding box center [794, 315] width 367 height 336
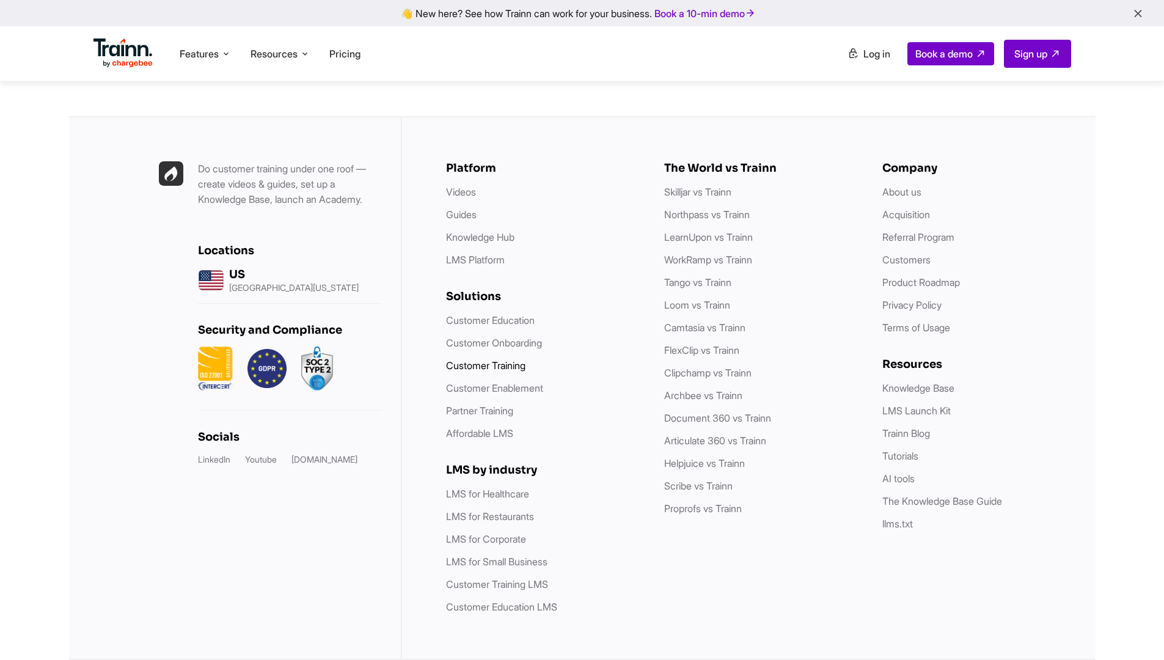
scroll to position [3763, 0]
click at [119, 59] on img at bounding box center [124, 53] width 60 height 29
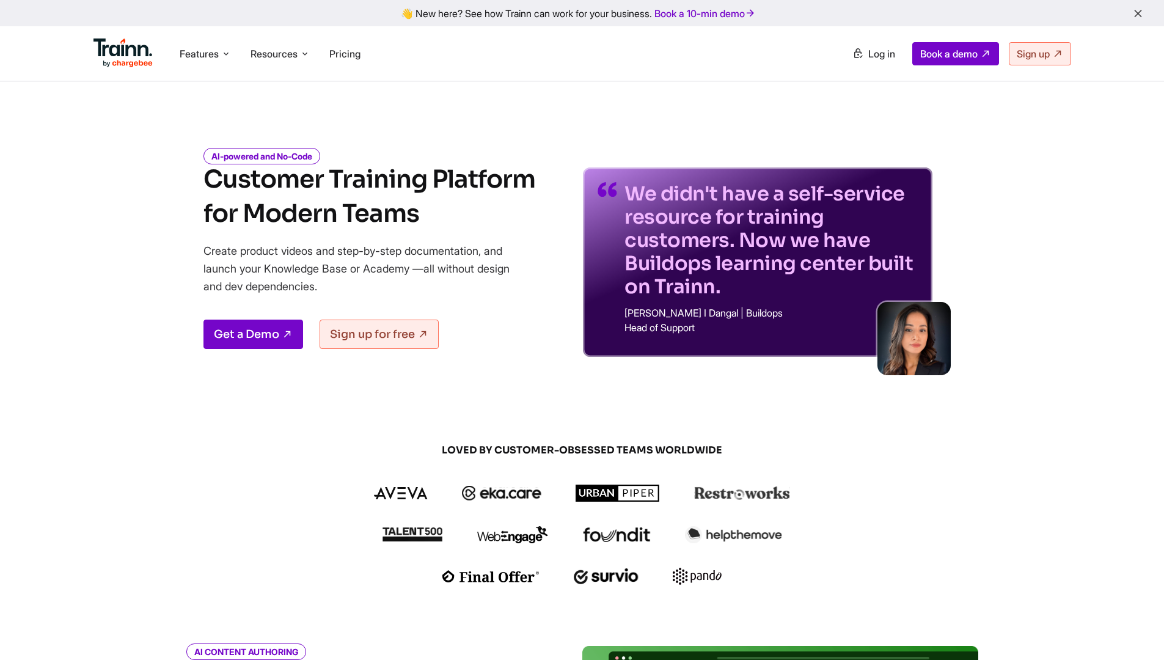
click at [120, 65] on img at bounding box center [124, 53] width 60 height 29
click at [211, 56] on span "Features" at bounding box center [199, 53] width 39 height 13
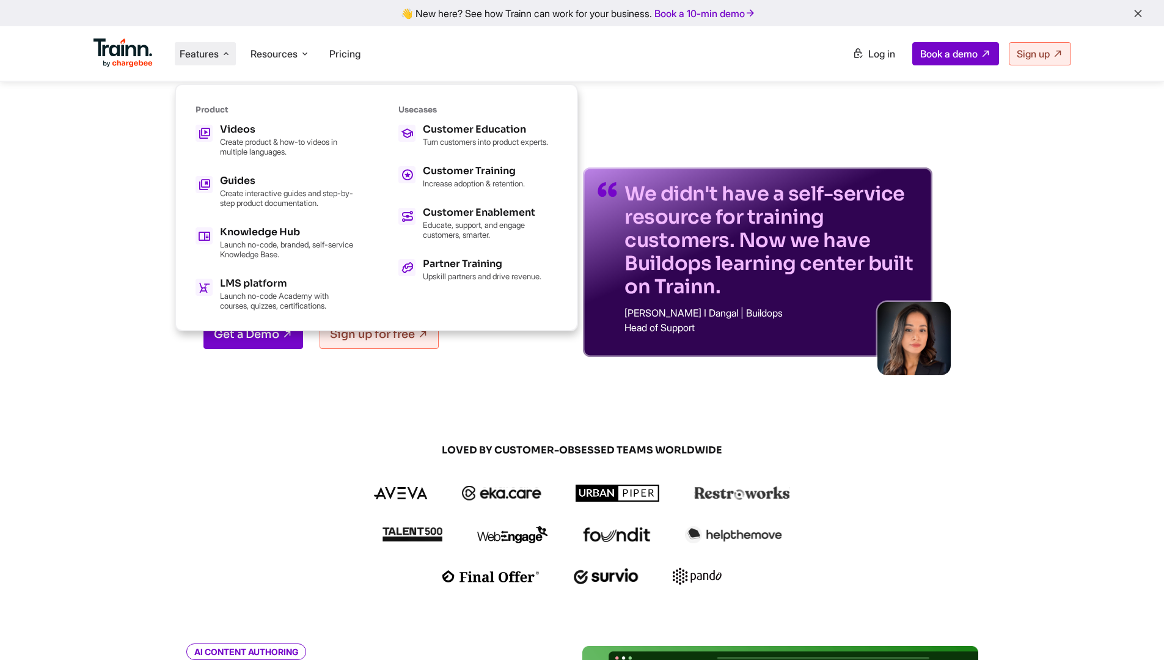
click at [370, 49] on ul "Features Product Videos Create product & how-to videos in multiple languages. G…" at bounding box center [338, 53] width 489 height 35
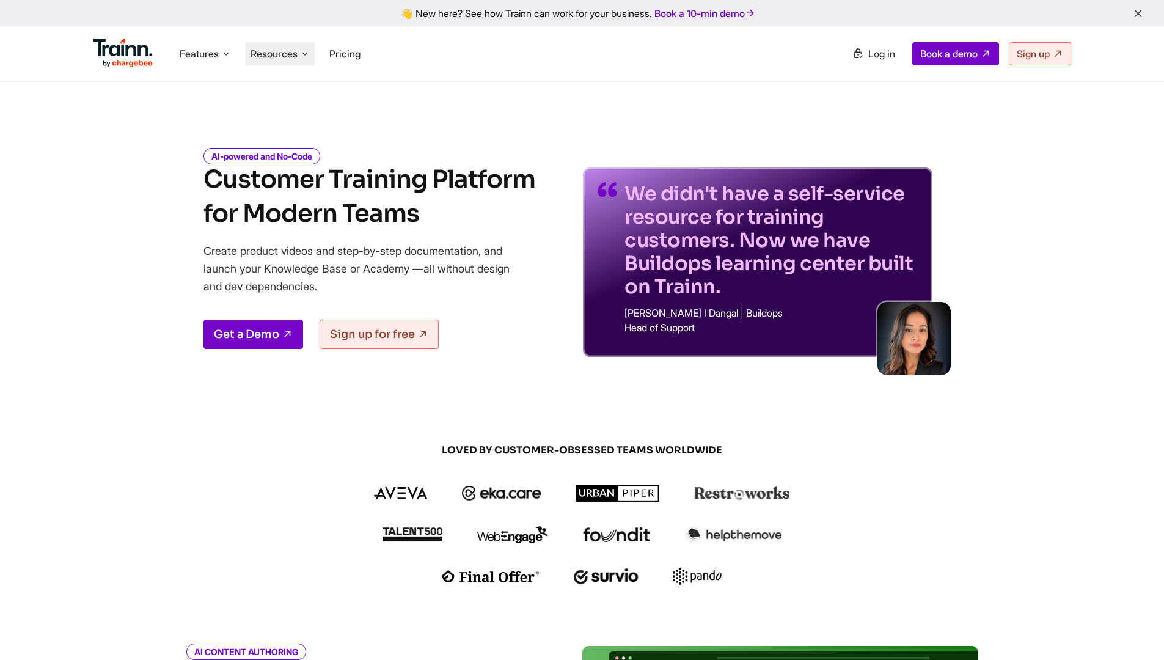
click at [310, 51] on icon at bounding box center [305, 54] width 10 height 12
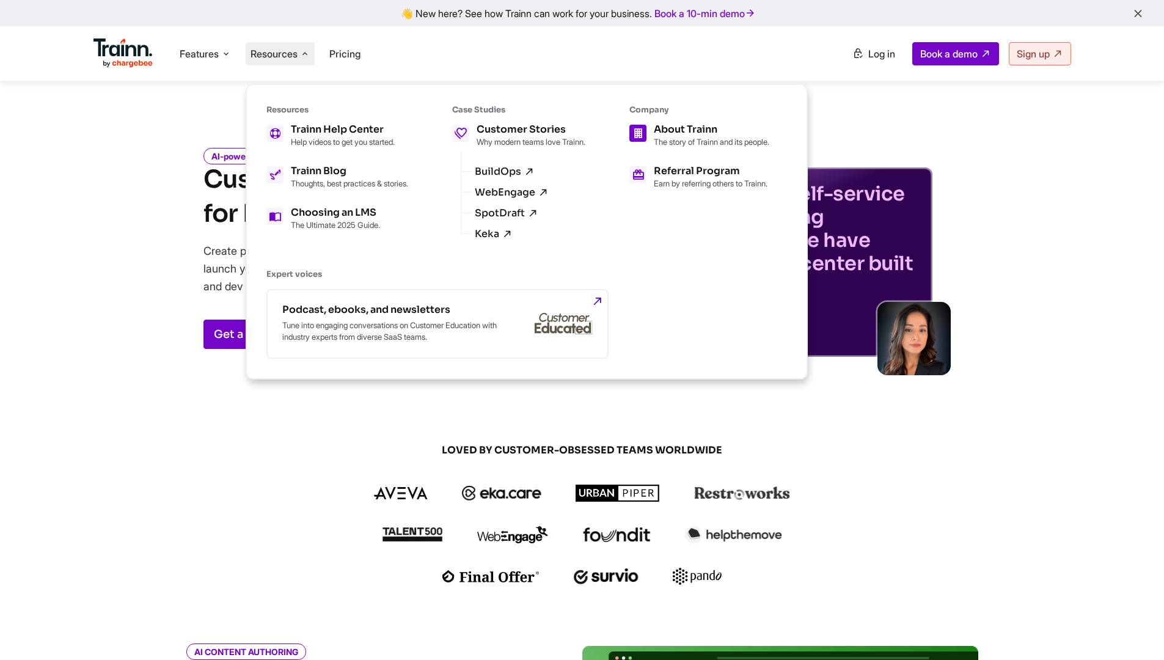
click at [672, 127] on div "About Trainn" at bounding box center [712, 130] width 116 height 10
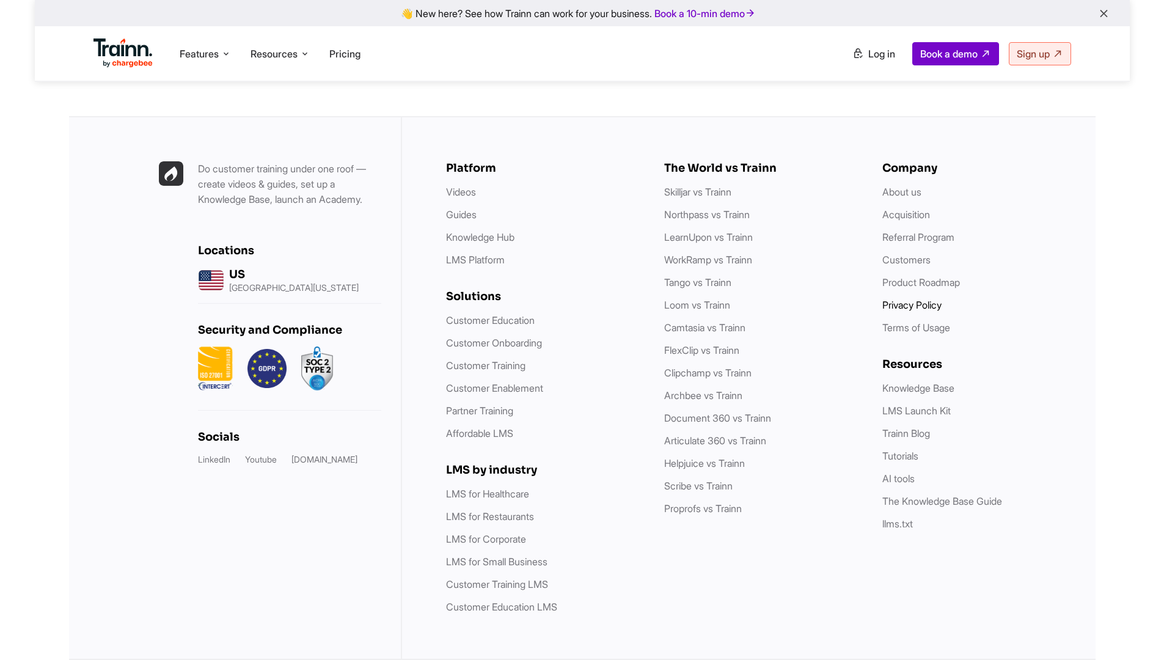
scroll to position [4869, 0]
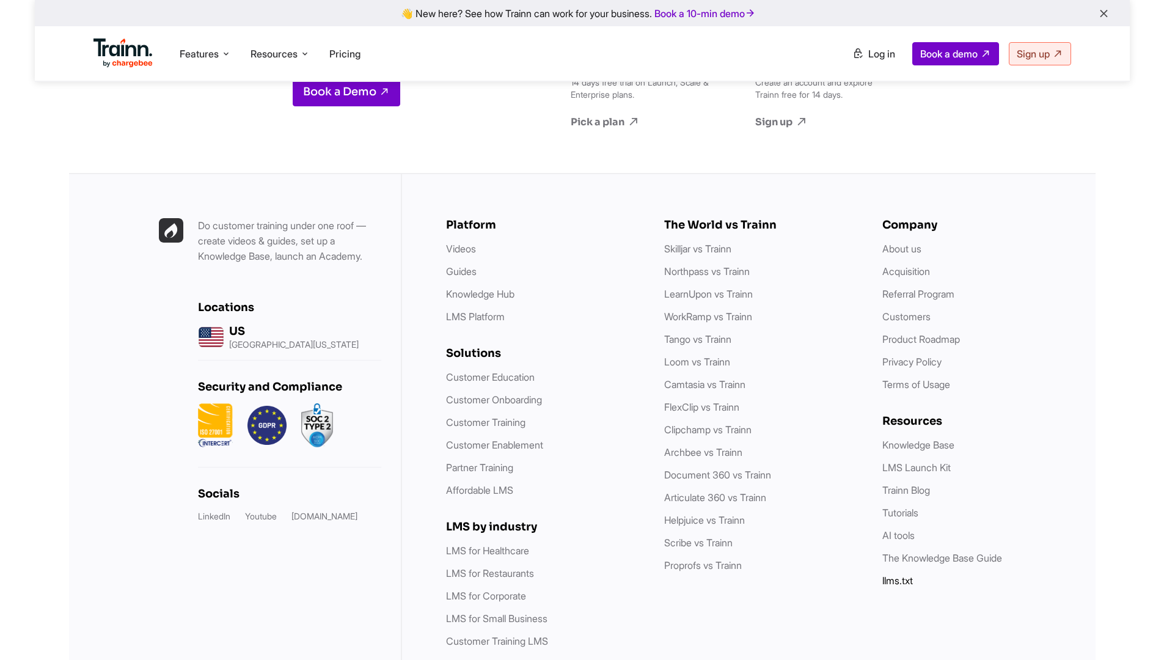
click at [899, 575] on link "llms.txt" at bounding box center [898, 581] width 31 height 12
